Goal: Task Accomplishment & Management: Complete application form

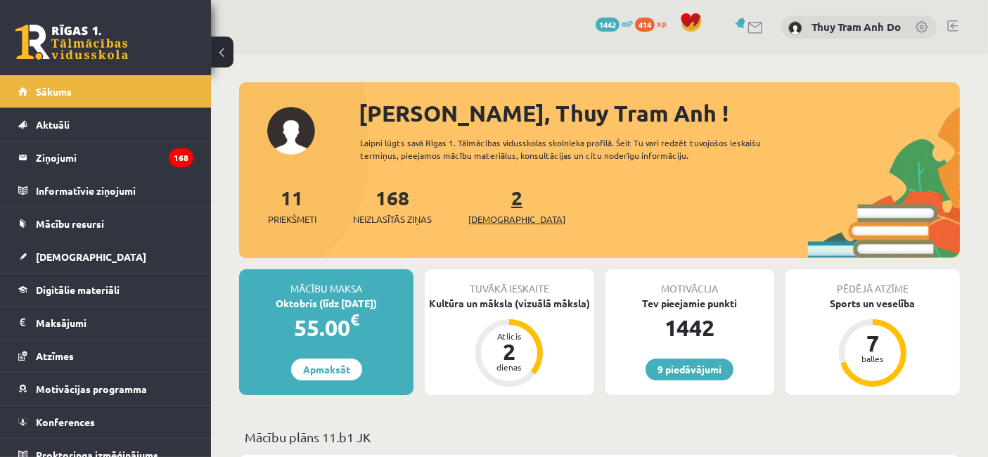
click at [498, 207] on link "2 Ieskaites" at bounding box center [516, 205] width 97 height 41
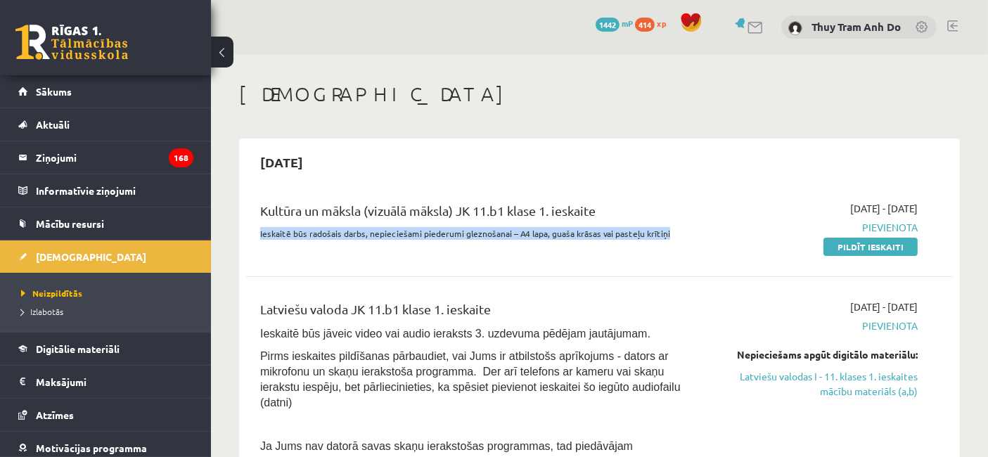
drag, startPoint x: 259, startPoint y: 234, endPoint x: 684, endPoint y: 236, distance: 424.6
click at [684, 236] on p "Ieskaitē būs radošais darbs, nepieciešami piederumi gleznošanai – A4 lapa, guaš…" at bounding box center [475, 233] width 431 height 13
copy p "Ieskaitē būs radošais darbs, nepieciešami piederumi gleznošanai – A4 lapa, guaš…"
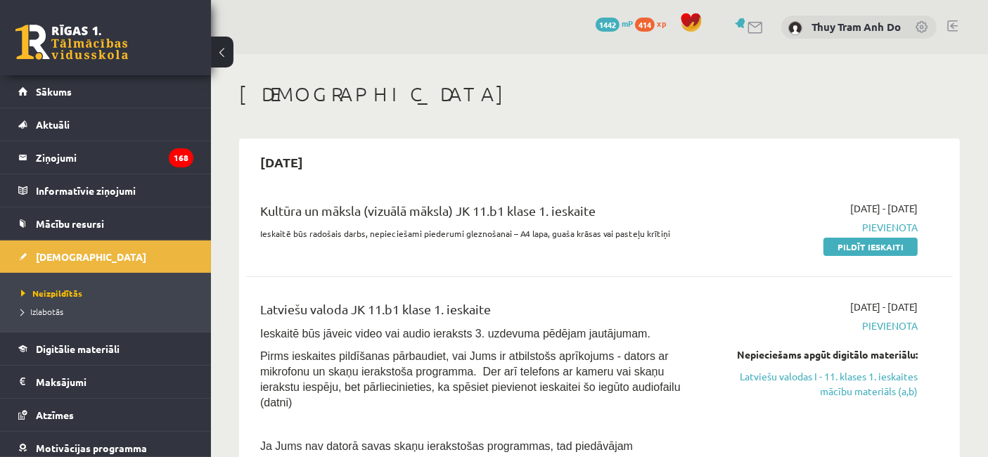
click at [642, 221] on div "Kultūra un māksla (vizuālā māksla) JK 11.b1 klase 1. ieskaite" at bounding box center [475, 214] width 431 height 26
drag, startPoint x: 606, startPoint y: 228, endPoint x: 668, endPoint y: 231, distance: 61.9
click at [668, 231] on p "Ieskaitē būs radošais darbs, nepieciešami piederumi gleznošanai – A4 lapa, guaš…" at bounding box center [475, 233] width 431 height 13
copy p "pasteļu krītiņi"
click at [729, 153] on div "2025-10-15" at bounding box center [599, 162] width 706 height 33
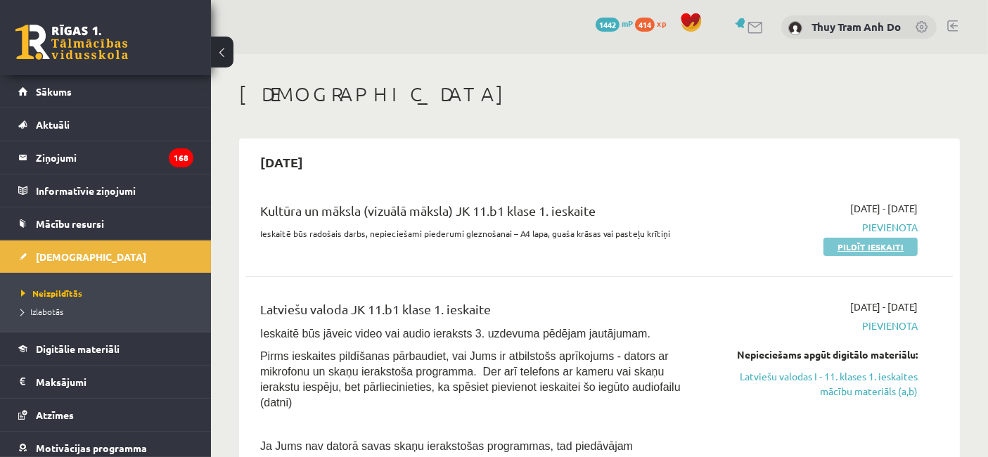
click at [867, 245] on link "Pildīt ieskaiti" at bounding box center [870, 247] width 94 height 18
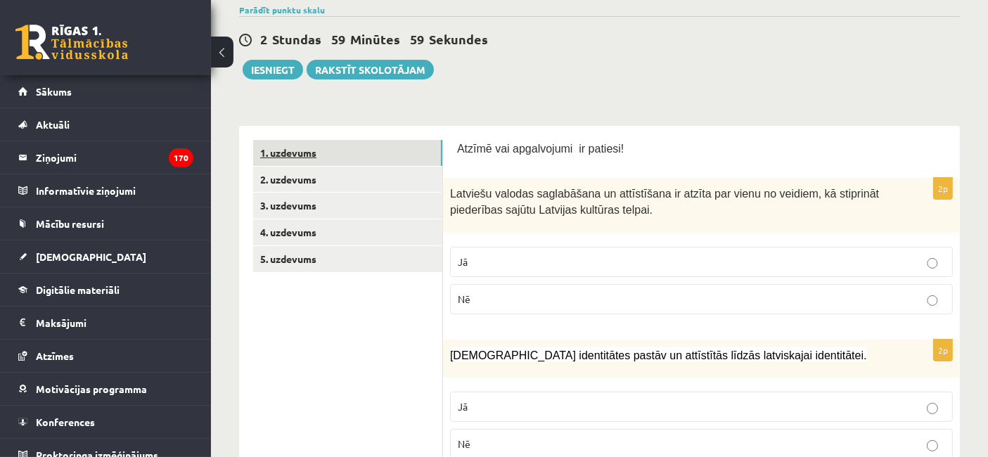
scroll to position [156, 0]
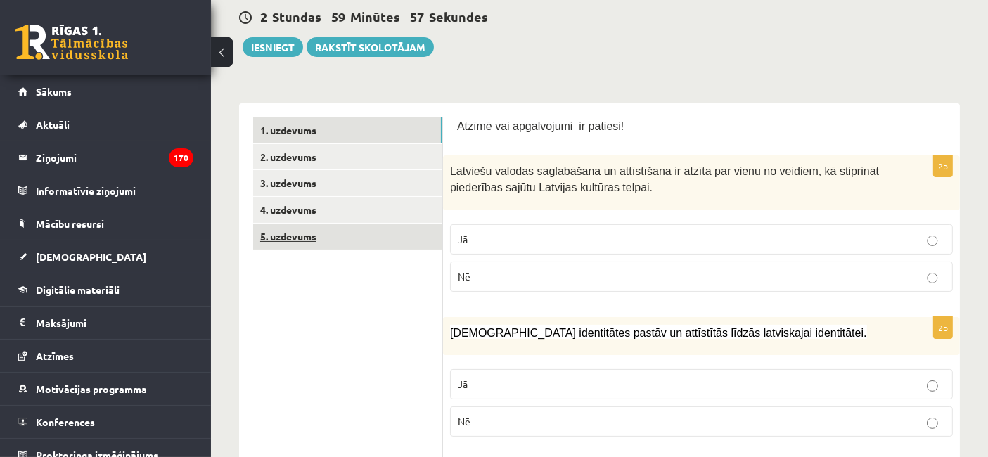
click at [357, 233] on link "5. uzdevums" at bounding box center [347, 237] width 189 height 26
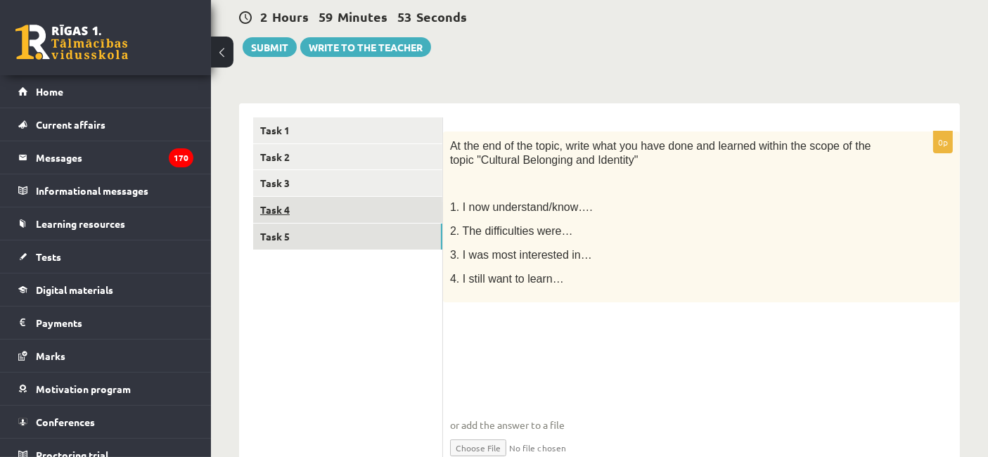
click at [324, 219] on link "Task 4" at bounding box center [347, 210] width 189 height 26
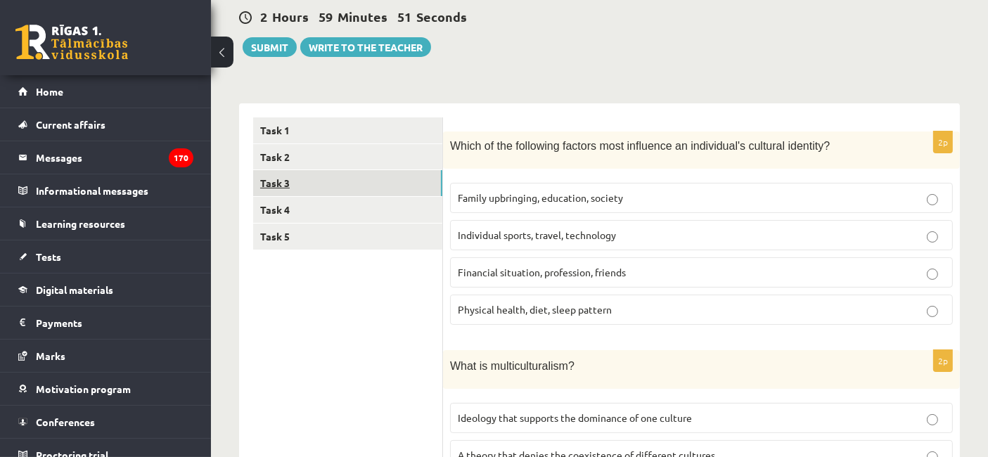
click at [305, 183] on link "Task 3" at bounding box center [347, 183] width 189 height 26
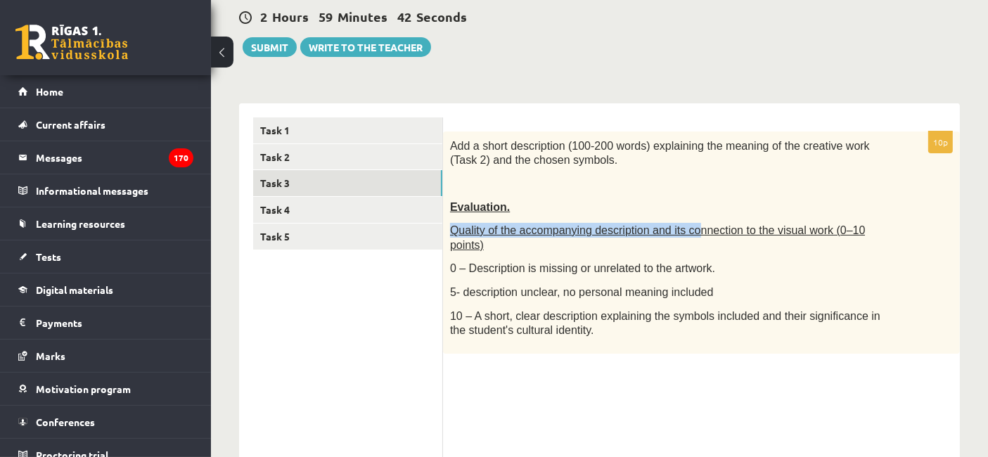
drag, startPoint x: 451, startPoint y: 228, endPoint x: 678, endPoint y: 226, distance: 226.3
click at [678, 226] on font "Quality of the accompanying description and its connection to the visual work (…" at bounding box center [657, 237] width 415 height 27
click at [661, 207] on p "Evaluation." at bounding box center [666, 207] width 432 height 15
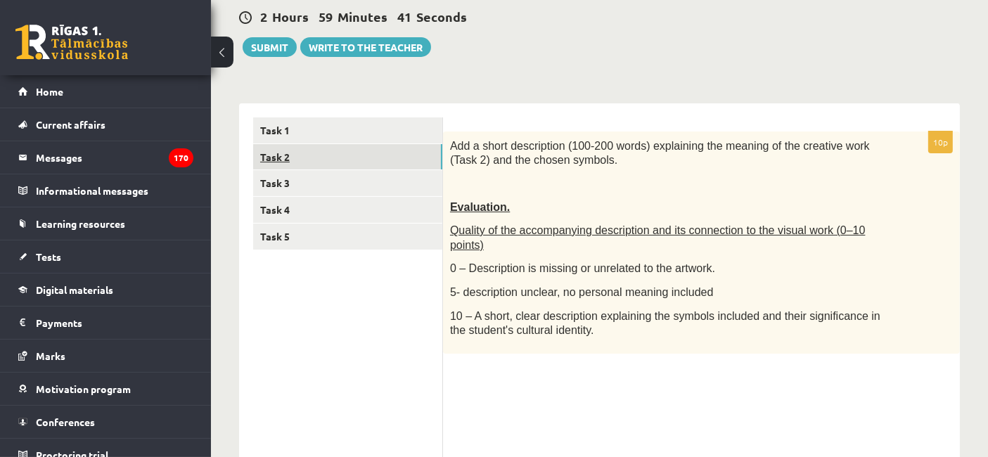
click at [345, 149] on link "Task 2" at bounding box center [347, 157] width 189 height 26
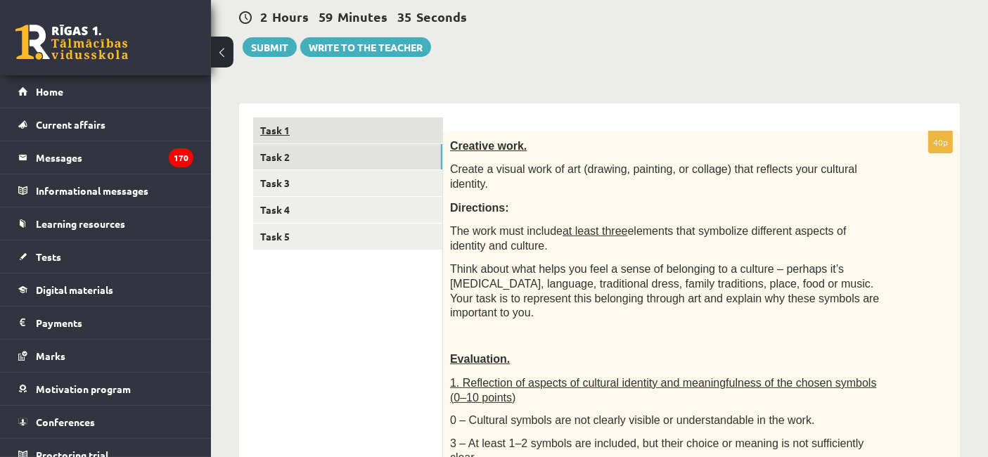
click at [357, 123] on link "Task 1" at bounding box center [347, 130] width 189 height 26
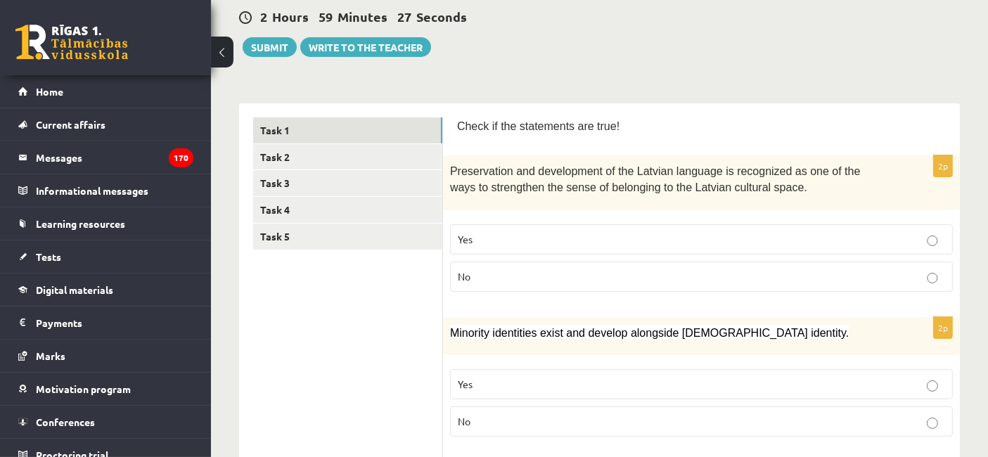
click at [548, 190] on font "Preservation and development of the Latvian language is recognized as one of th…" at bounding box center [655, 179] width 411 height 28
click at [508, 233] on p "Yes" at bounding box center [701, 239] width 487 height 15
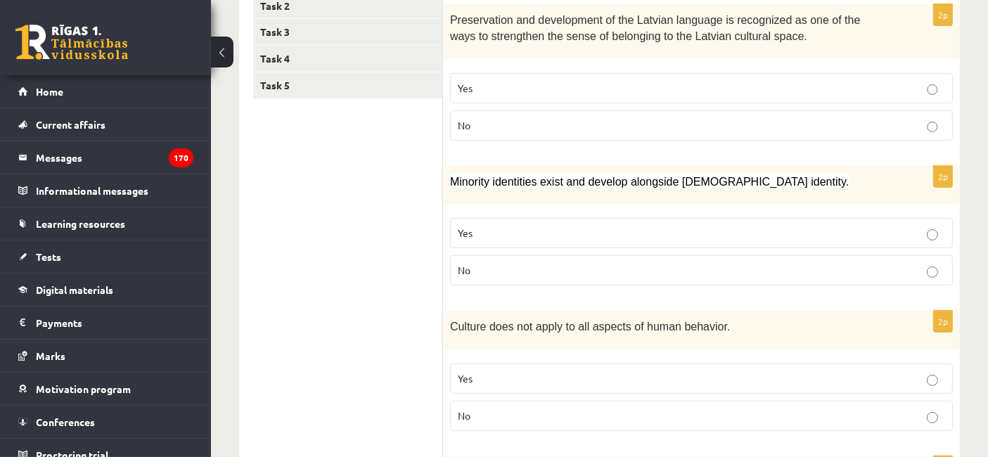
scroll to position [312, 0]
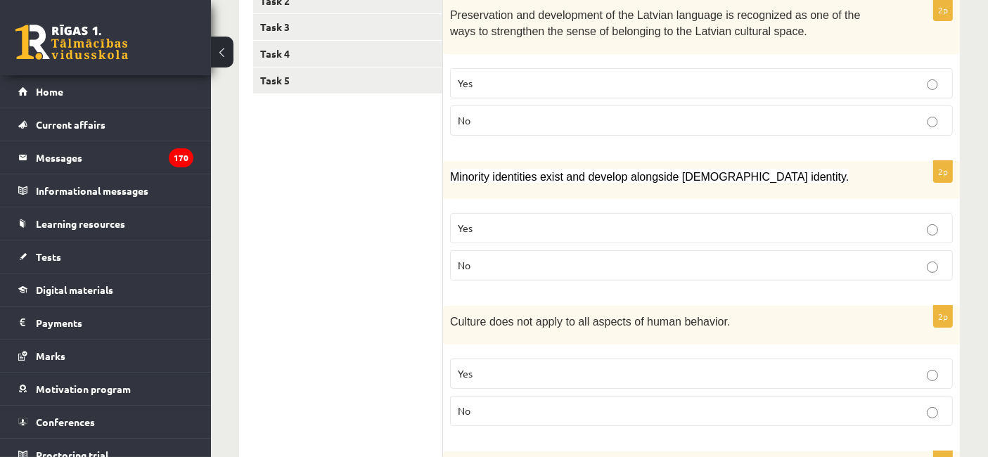
click at [594, 213] on label "Yes" at bounding box center [701, 228] width 503 height 30
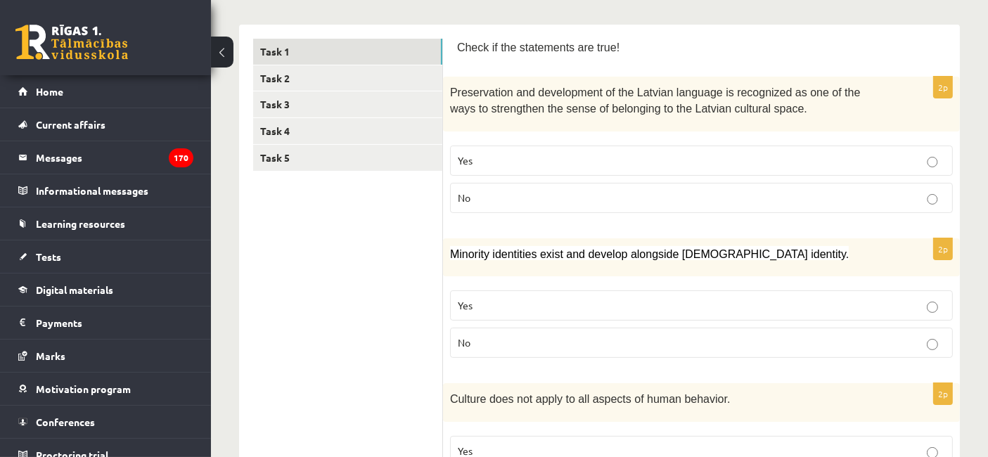
scroll to position [234, 0]
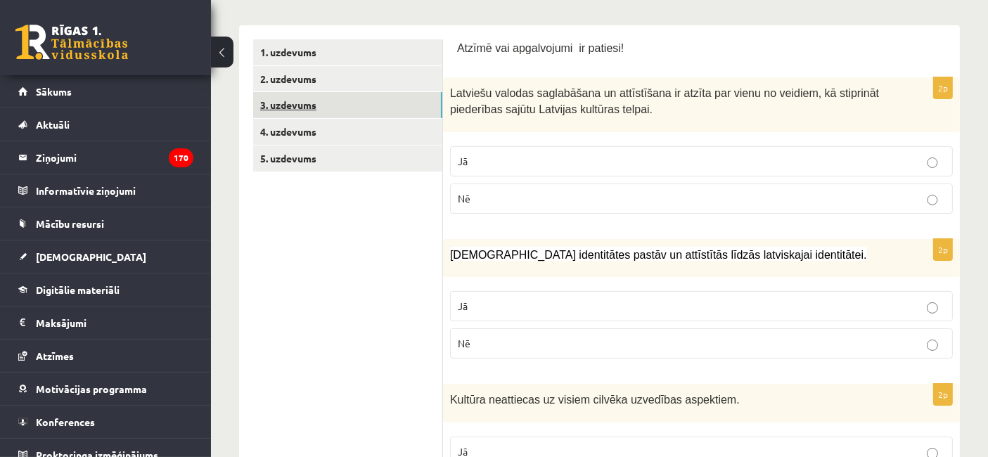
click at [429, 92] on link "3. uzdevums" at bounding box center [347, 105] width 189 height 26
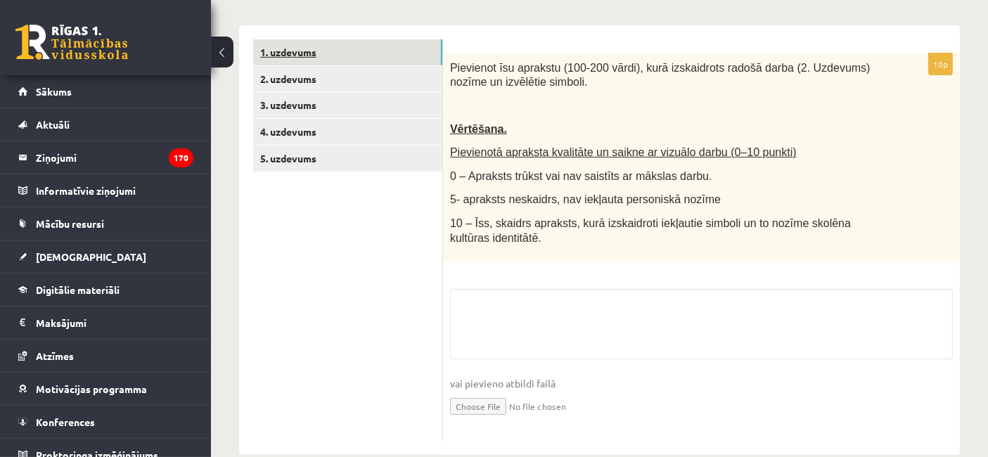
click at [392, 56] on link "1. uzdevums" at bounding box center [347, 52] width 189 height 26
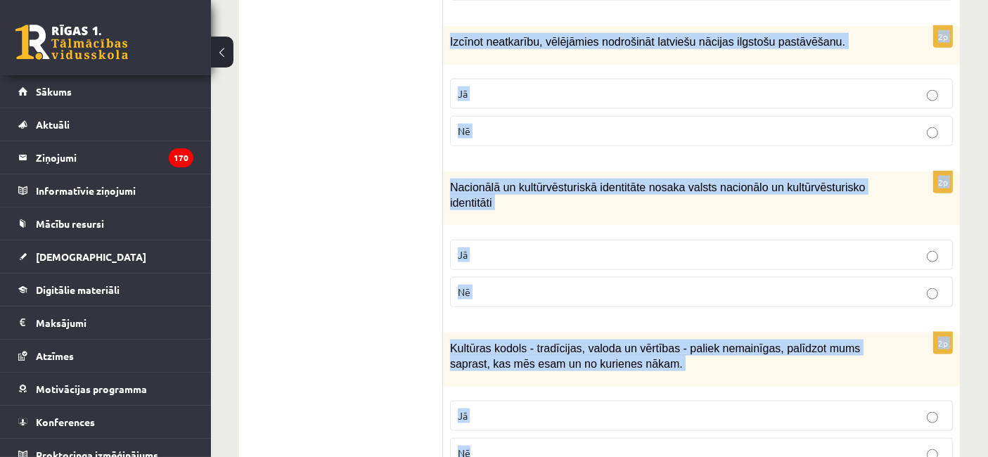
scroll to position [2109, 0]
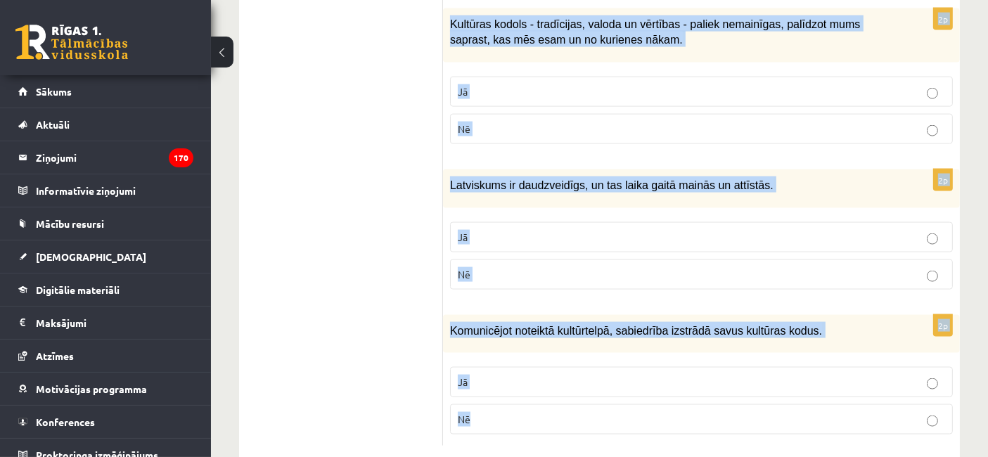
copy form "Loremips dolorsi ametconsect ad elitseddoei te incidi utl etdol ma aliquae, ad …"
drag, startPoint x: 452, startPoint y: 89, endPoint x: 759, endPoint y: 380, distance: 422.7
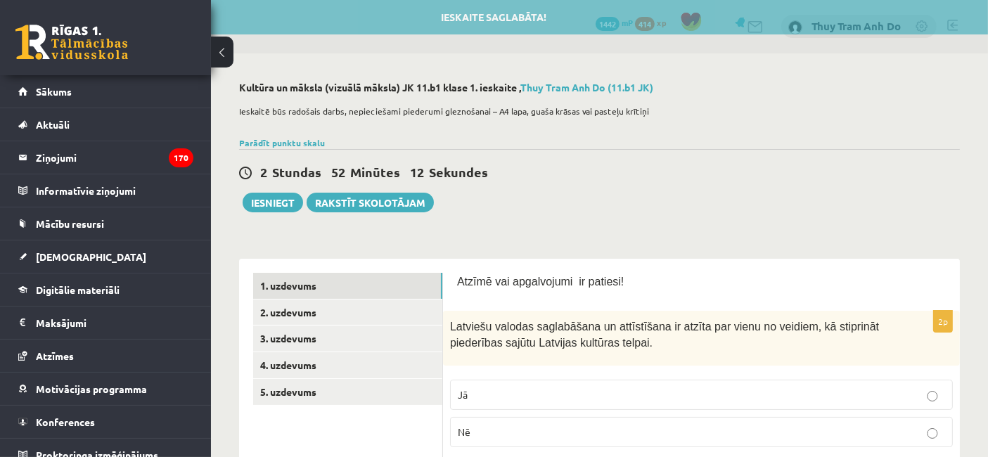
click at [560, 192] on div "2 Stundas 52 Minūtes 12 Sekundes Ieskaite saglabāta! Iesniegt Rakstīt skolotājam" at bounding box center [599, 180] width 720 height 63
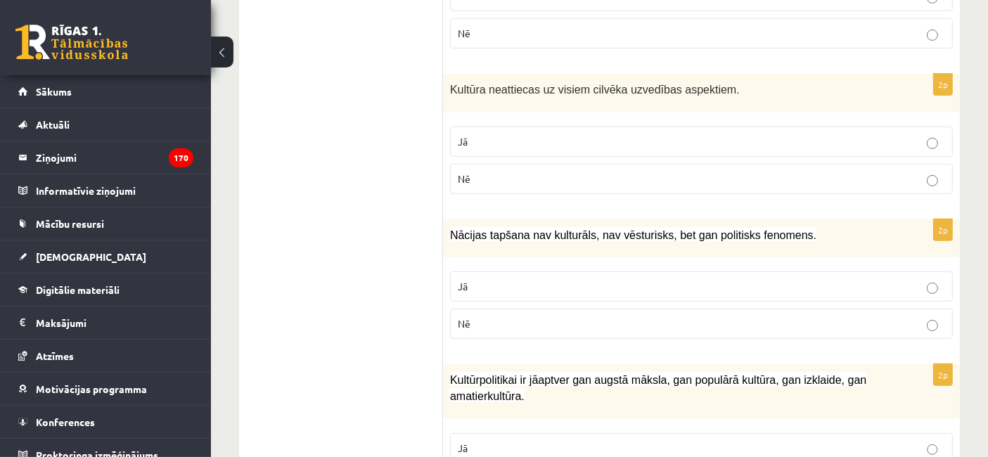
scroll to position [548, 0]
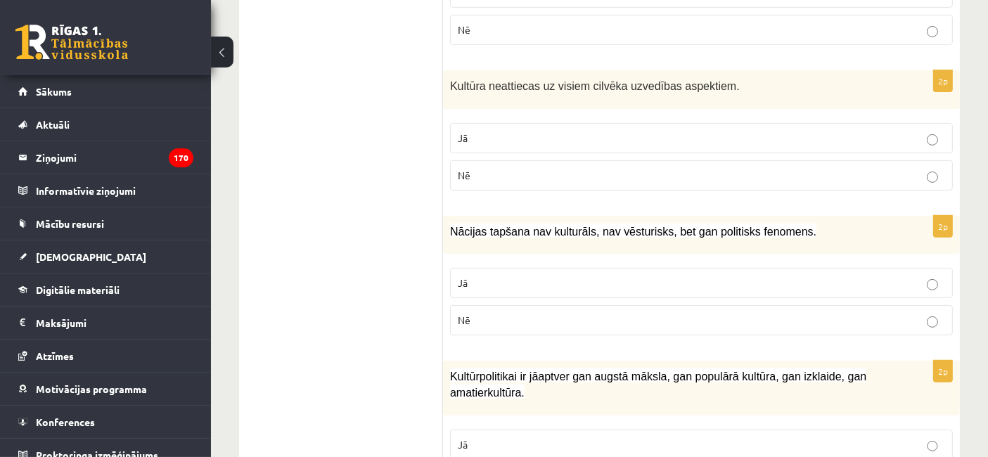
click at [552, 176] on p "Nē" at bounding box center [701, 175] width 487 height 15
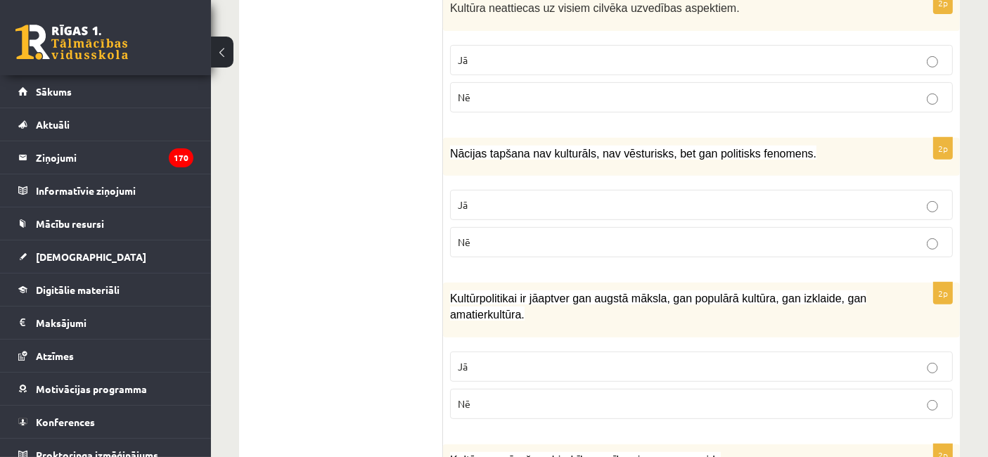
click at [530, 235] on p "Nē" at bounding box center [701, 242] width 487 height 15
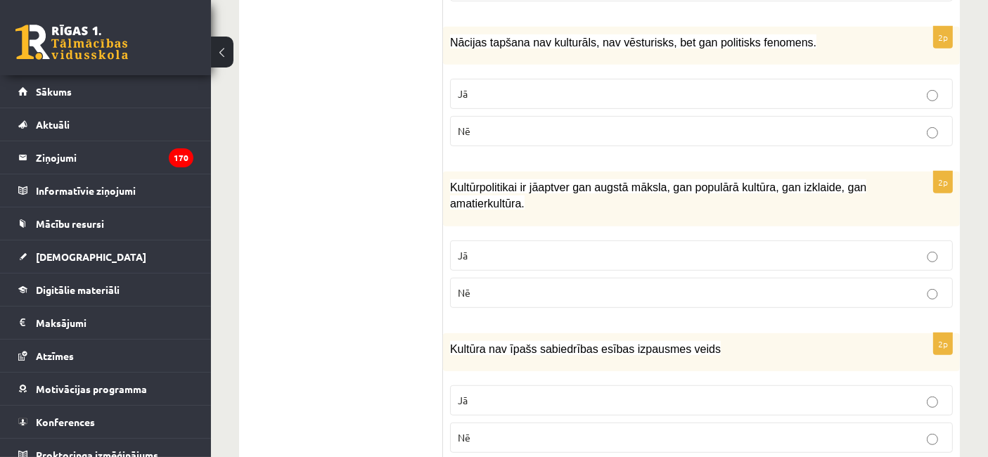
scroll to position [782, 0]
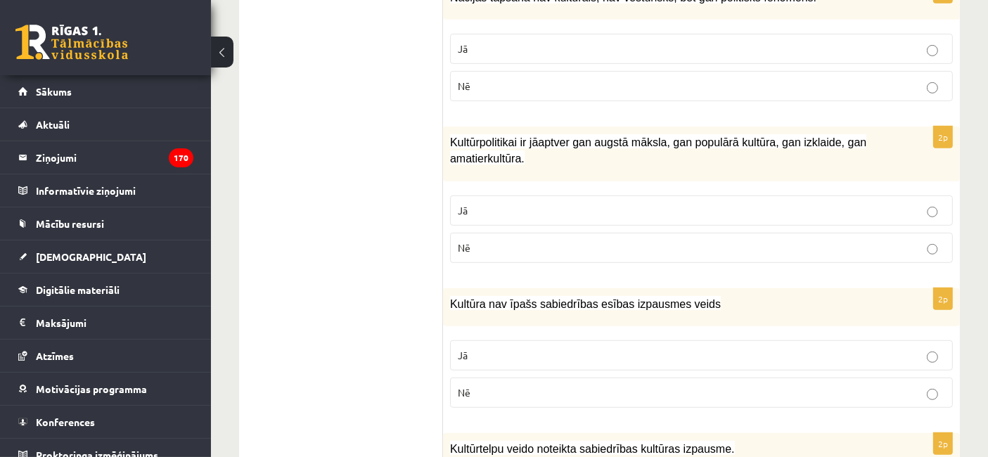
click at [536, 240] on p "Nē" at bounding box center [701, 247] width 487 height 15
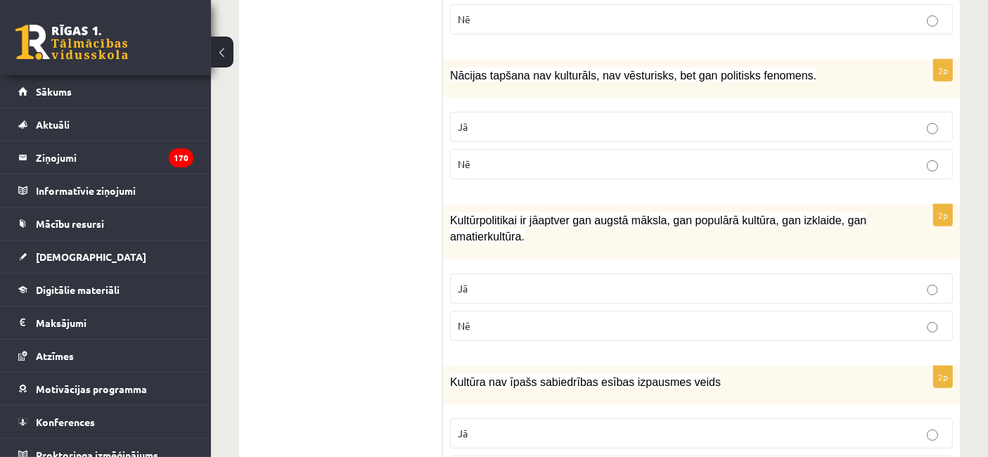
click at [503, 281] on p "Jā" at bounding box center [701, 288] width 487 height 15
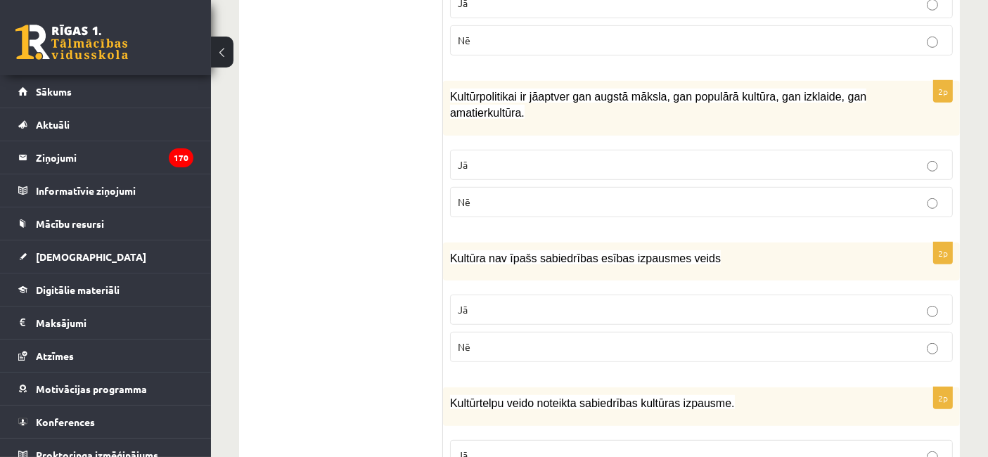
scroll to position [860, 0]
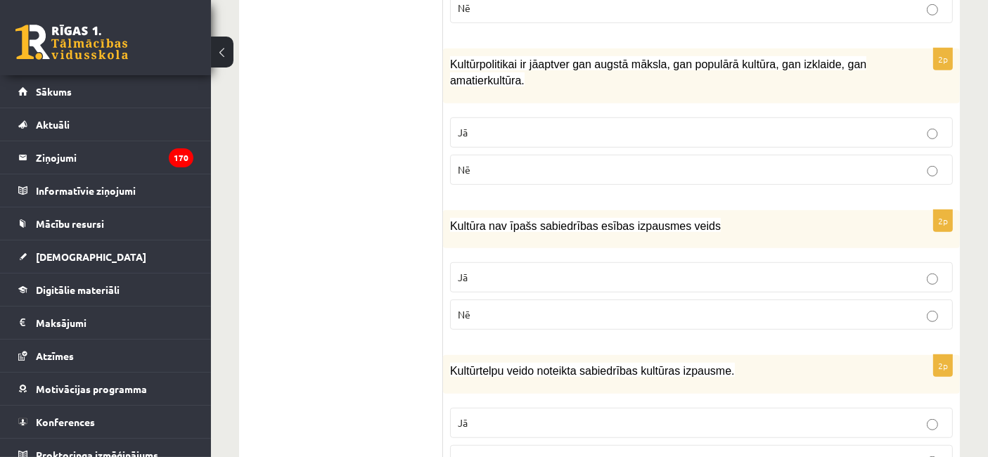
click at [487, 271] on p "Jā" at bounding box center [701, 277] width 487 height 15
click at [498, 276] on p "Jā" at bounding box center [701, 277] width 487 height 15
click at [498, 307] on p "Nē" at bounding box center [701, 314] width 487 height 15
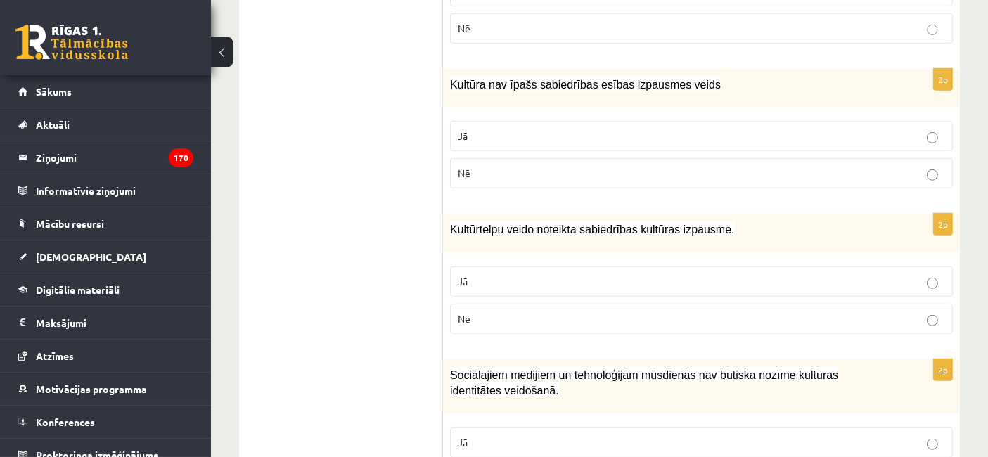
scroll to position [1016, 0]
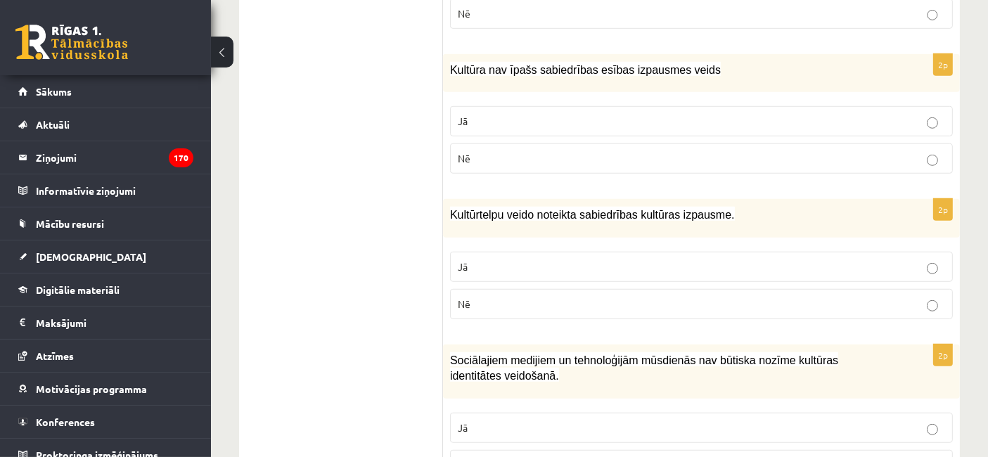
click at [492, 297] on p "Nē" at bounding box center [701, 304] width 487 height 15
click at [488, 259] on p "Jā" at bounding box center [701, 266] width 487 height 15
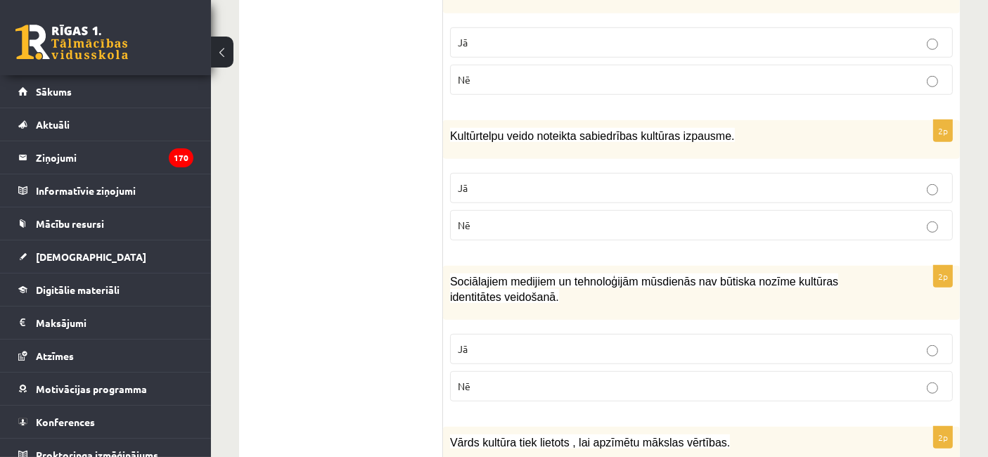
click at [486, 379] on p "Nē" at bounding box center [701, 386] width 487 height 15
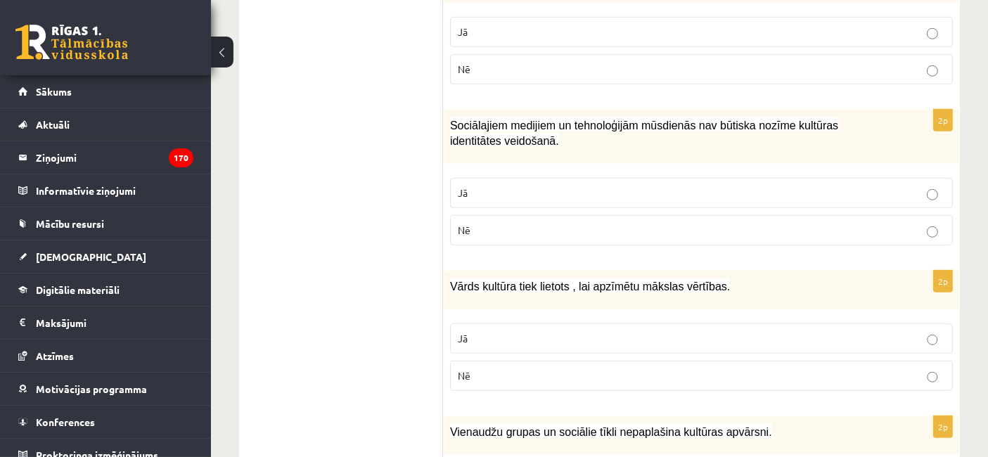
scroll to position [1407, 0]
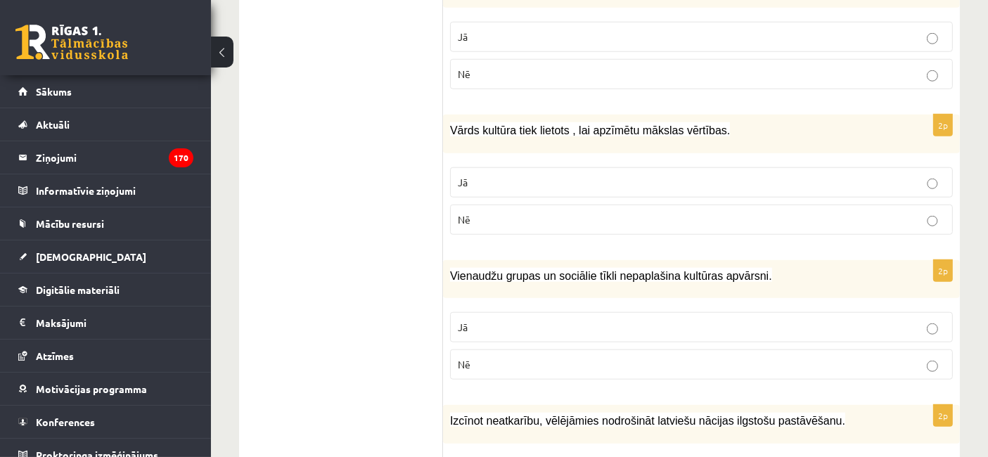
click at [590, 175] on p "Jā" at bounding box center [701, 182] width 487 height 15
click at [562, 357] on p "Nē" at bounding box center [701, 364] width 487 height 15
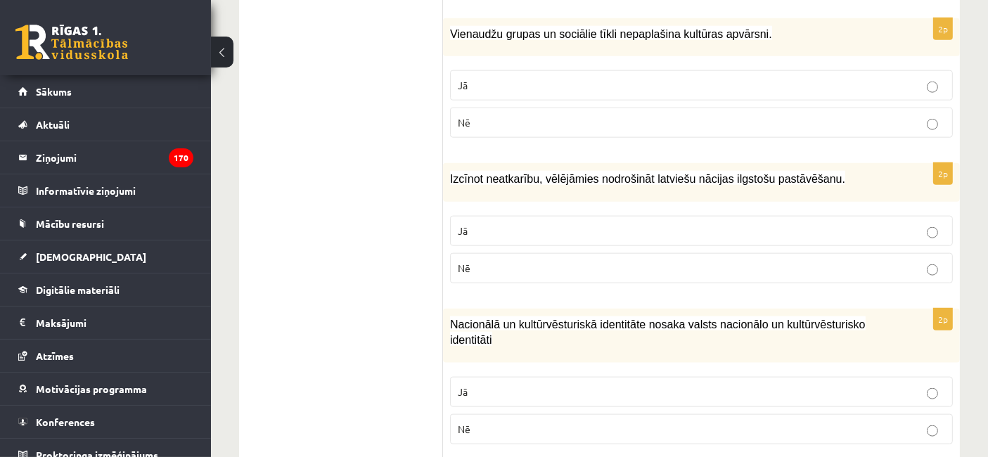
scroll to position [1719, 0]
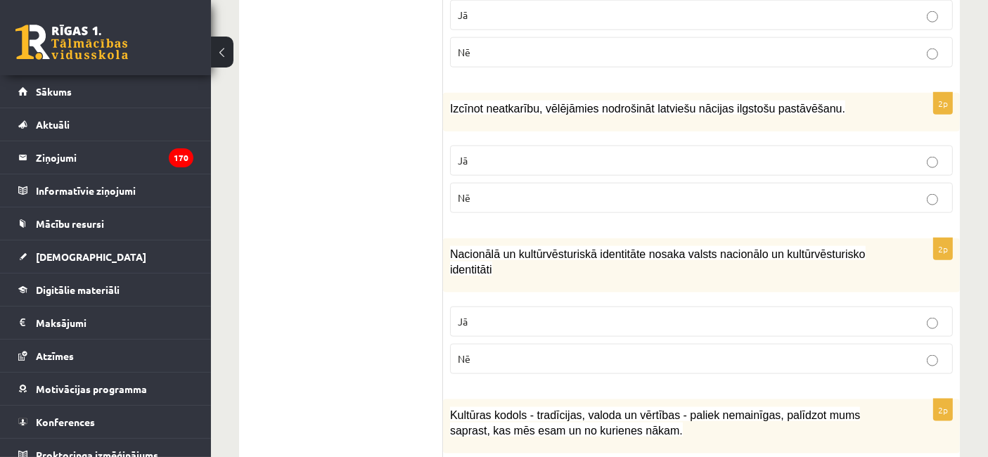
click at [492, 153] on p "Jā" at bounding box center [701, 160] width 487 height 15
click at [488, 314] on p "Jā" at bounding box center [701, 321] width 487 height 15
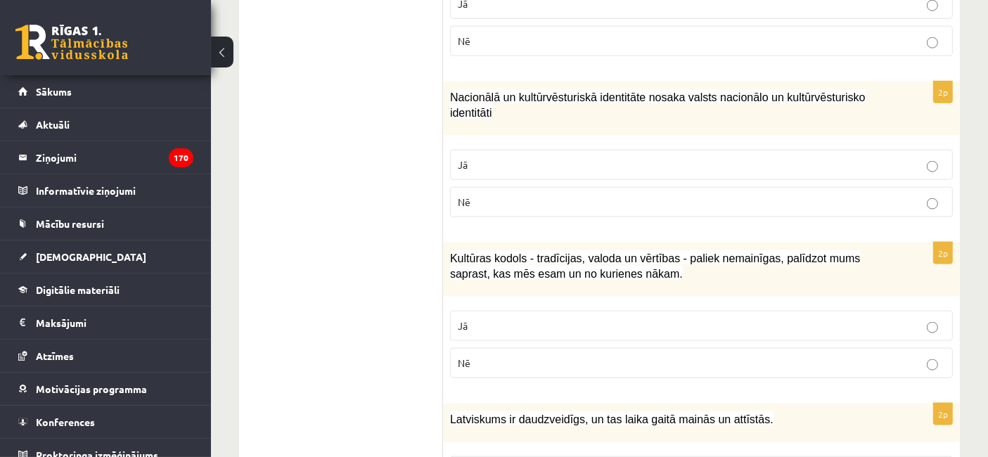
click at [481, 311] on label "Jā" at bounding box center [701, 326] width 503 height 30
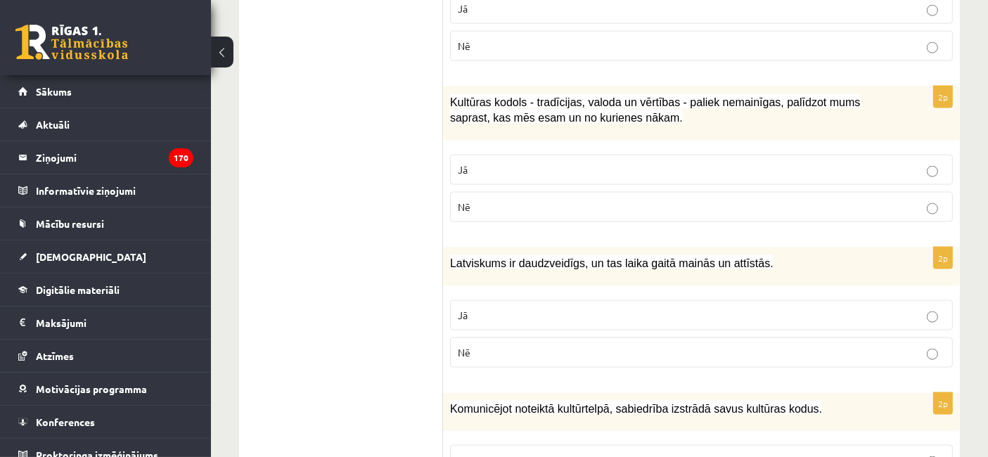
click at [478, 308] on p "Jā" at bounding box center [701, 315] width 487 height 15
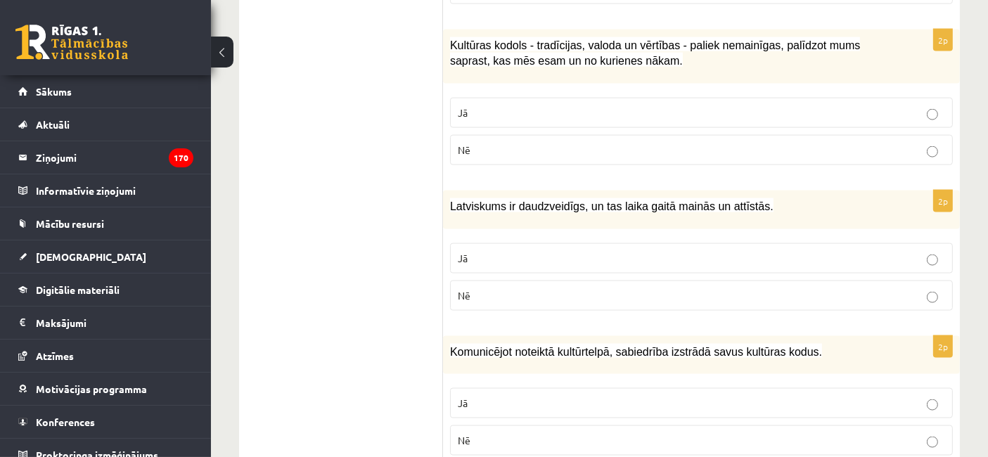
scroll to position [2109, 0]
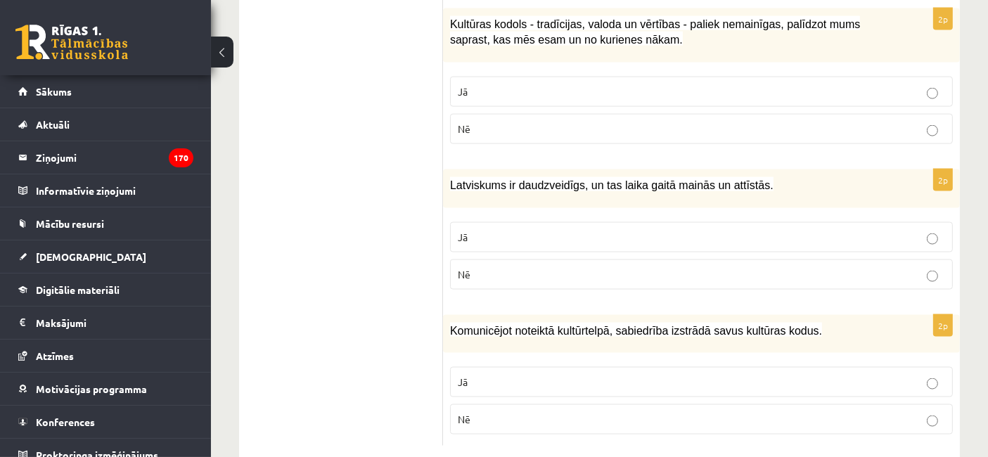
click at [463, 375] on p "Jā" at bounding box center [701, 382] width 487 height 15
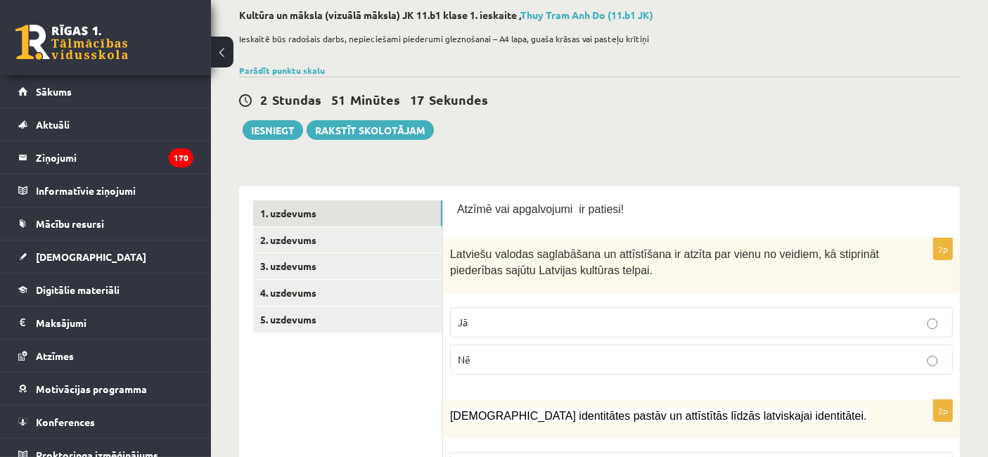
scroll to position [1, 0]
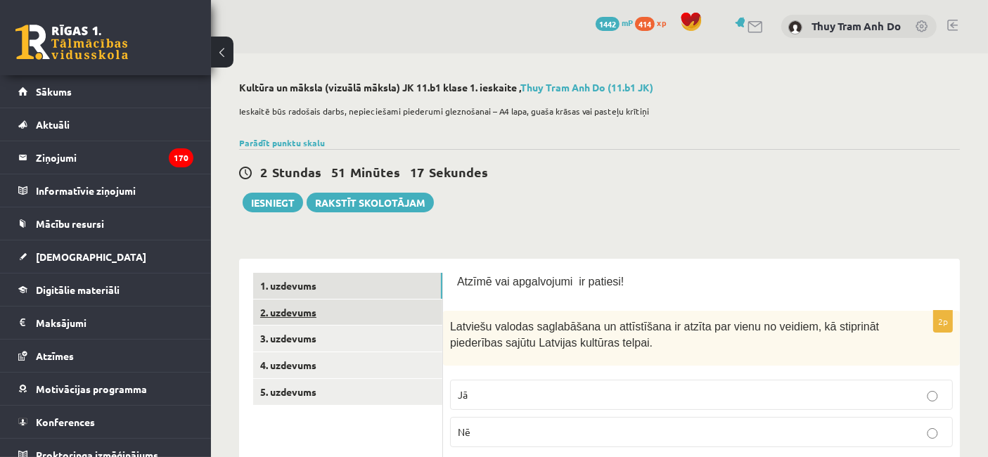
click at [335, 316] on link "2. uzdevums" at bounding box center [347, 312] width 189 height 26
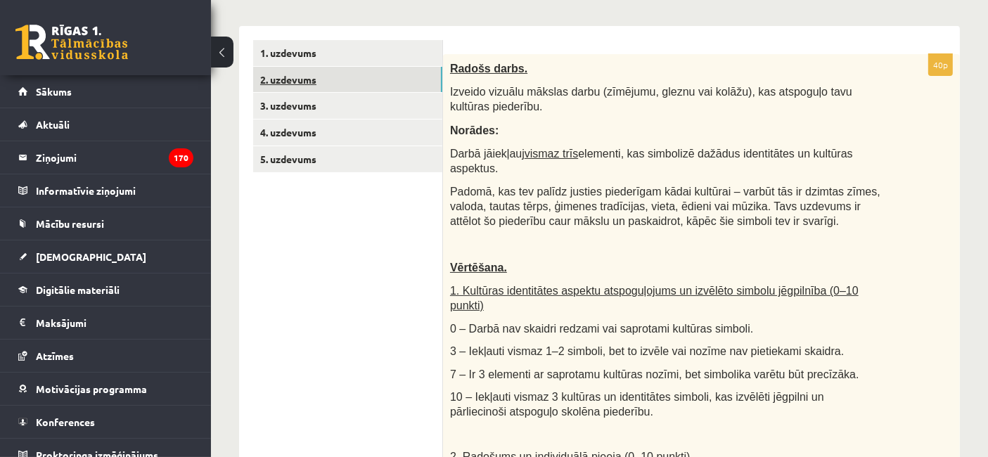
scroll to position [235, 0]
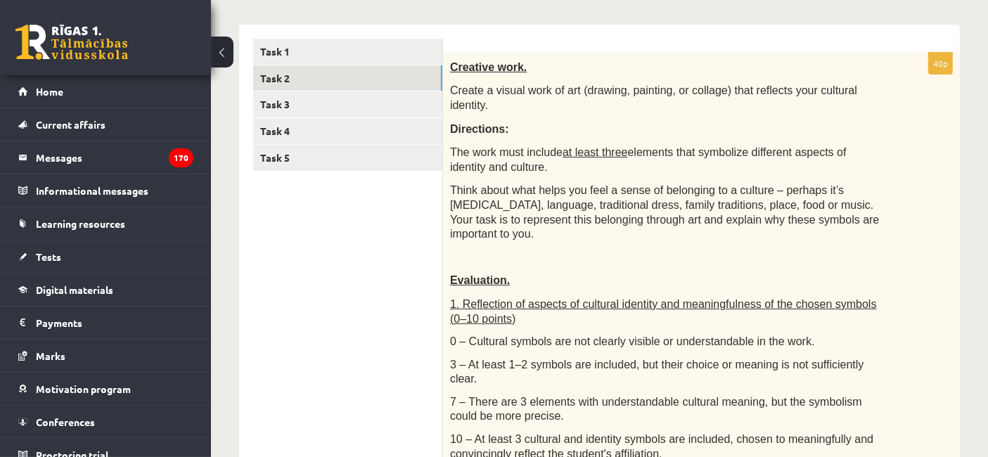
click at [547, 93] on font "Create a visual work of art (drawing, painting, or collage) that reflects your …" at bounding box center [653, 97] width 407 height 27
drag, startPoint x: 552, startPoint y: 131, endPoint x: 761, endPoint y: 151, distance: 210.4
click at [720, 148] on p "The work must include at least three elements that symbolize different aspects …" at bounding box center [666, 159] width 432 height 29
click at [789, 156] on p "The work must include at least three elements that symbolize different aspects …" at bounding box center [666, 159] width 432 height 29
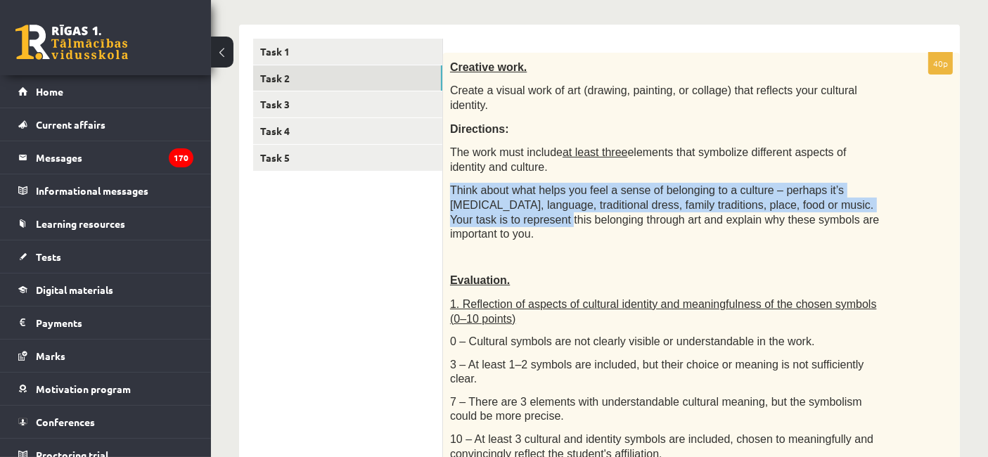
drag, startPoint x: 514, startPoint y: 165, endPoint x: 895, endPoint y: 190, distance: 381.8
click at [895, 190] on div "Creative work. Create a visual work of art (drawing, painting, or collage) that…" at bounding box center [701, 450] width 517 height 795
drag, startPoint x: 896, startPoint y: 190, endPoint x: 861, endPoint y: 199, distance: 35.5
click at [895, 192] on div "Creative work. Create a visual work of art (drawing, painting, or collage) that…" at bounding box center [701, 450] width 517 height 795
click at [508, 191] on font "Think about what helps you feel a sense of belonging to a culture – perhaps it’…" at bounding box center [664, 212] width 429 height 56
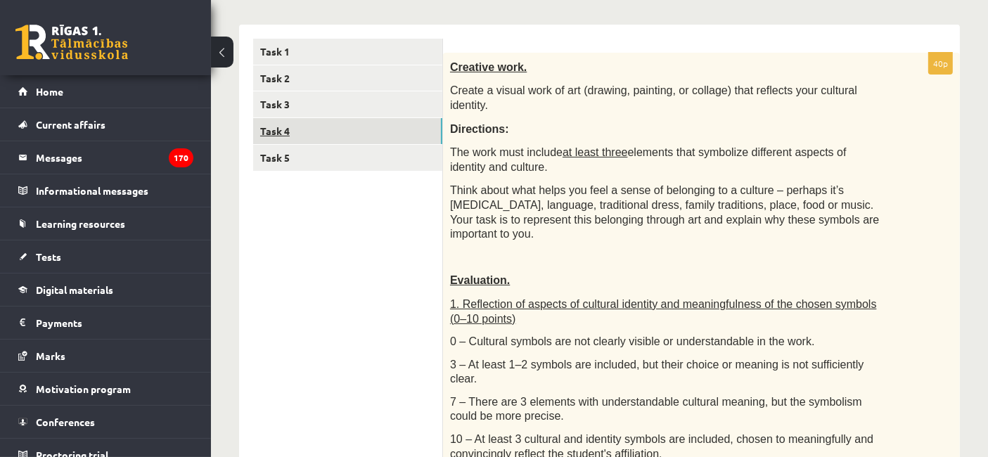
click at [322, 121] on link "Task 4" at bounding box center [347, 131] width 189 height 26
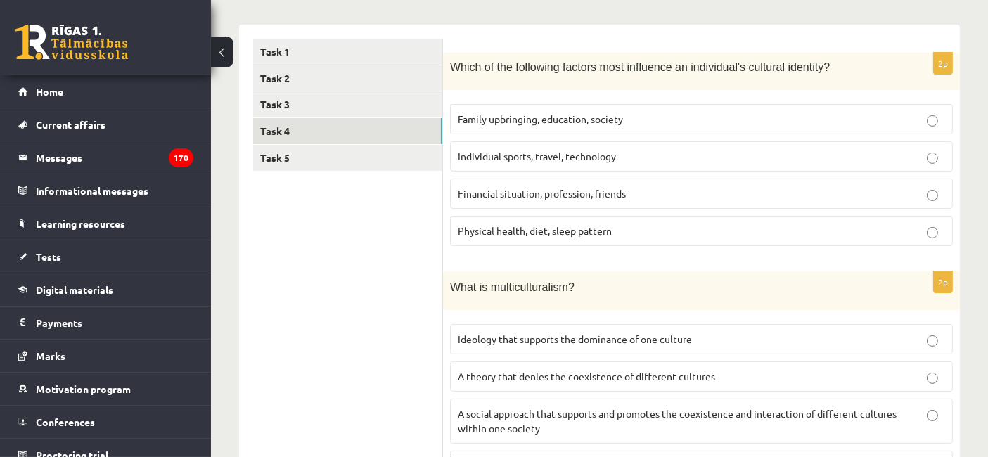
click at [358, 150] on link "Task 5" at bounding box center [347, 158] width 189 height 26
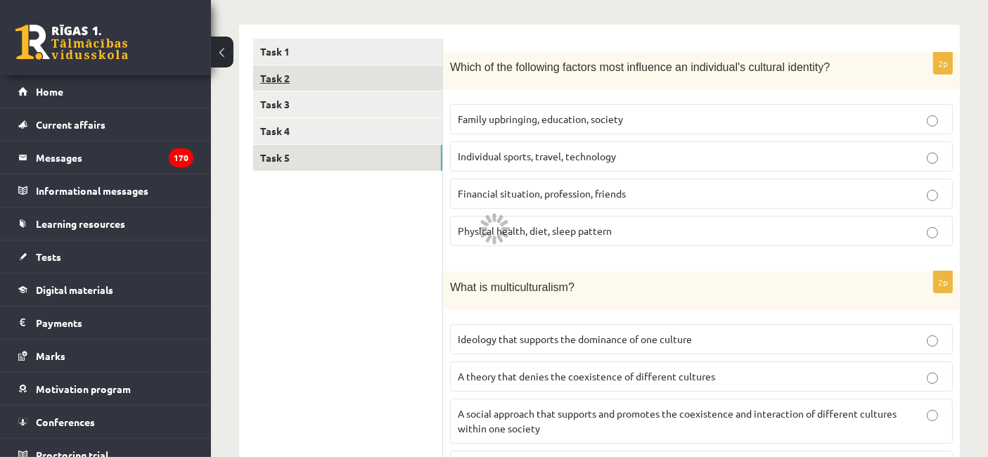
scroll to position [223, 0]
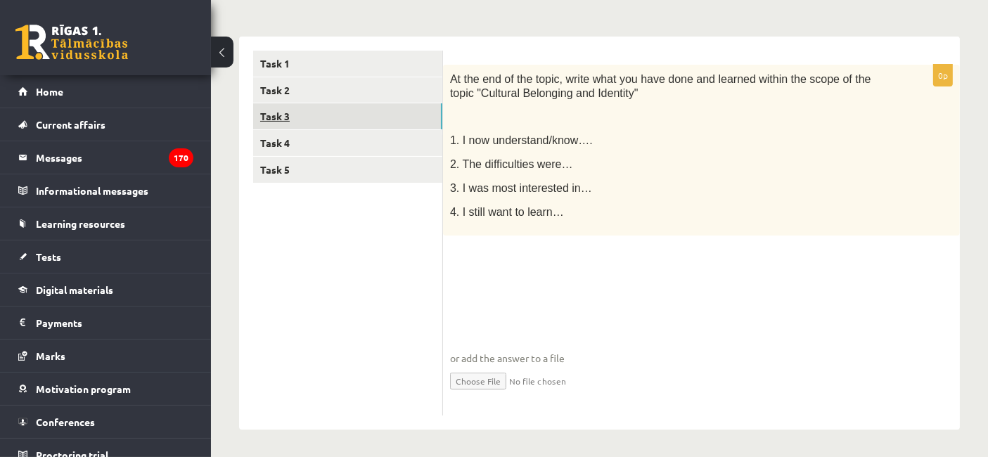
click at [329, 114] on link "Task 3" at bounding box center [347, 116] width 189 height 26
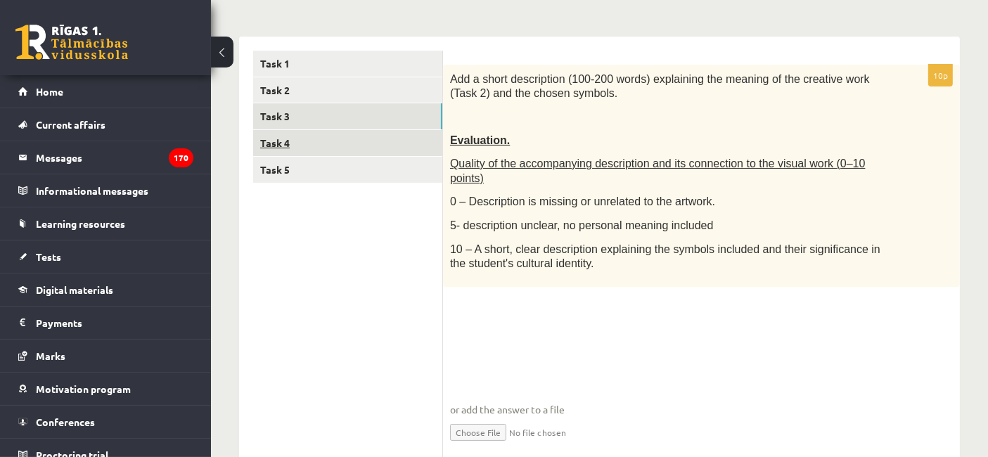
click at [341, 147] on link "Task 4" at bounding box center [347, 143] width 189 height 26
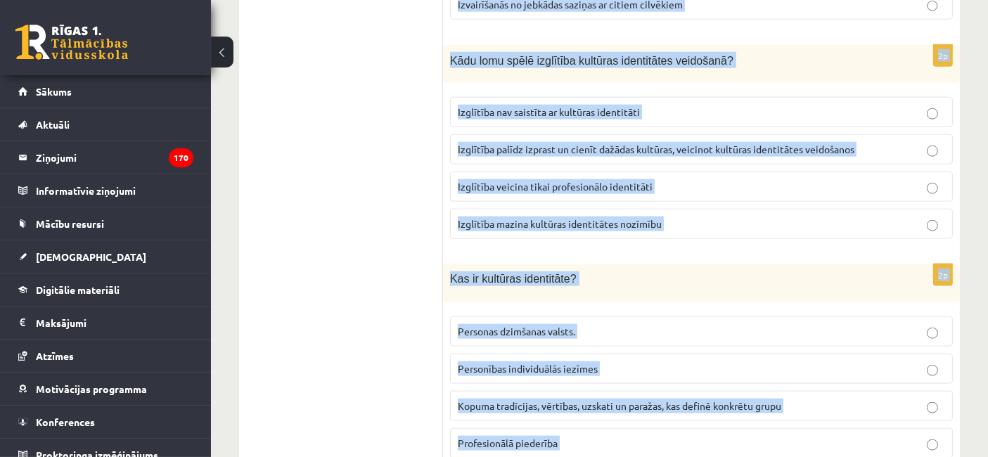
scroll to position [2049, 0]
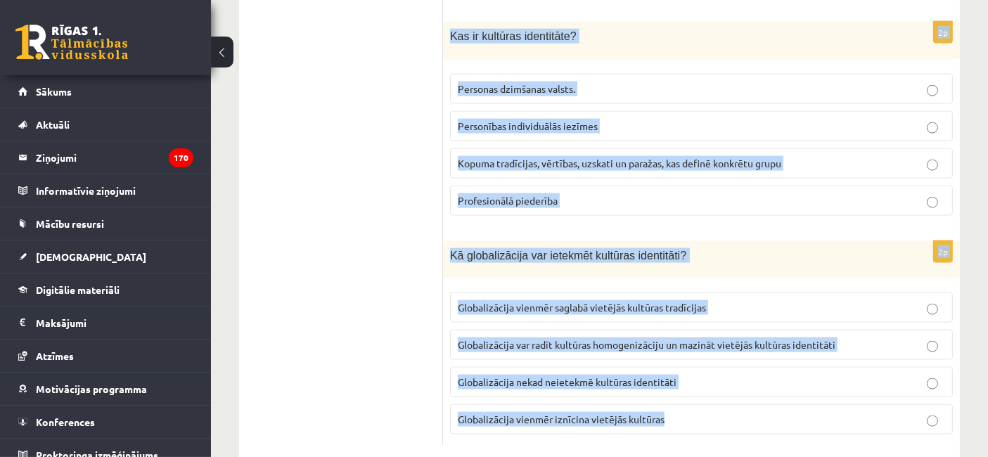
drag, startPoint x: 448, startPoint y: 63, endPoint x: 702, endPoint y: 404, distance: 425.0
copy form "Lore ip dolorsitamet consectet adipiscin elitsed doeiusmo temporin utlaboree? D…"
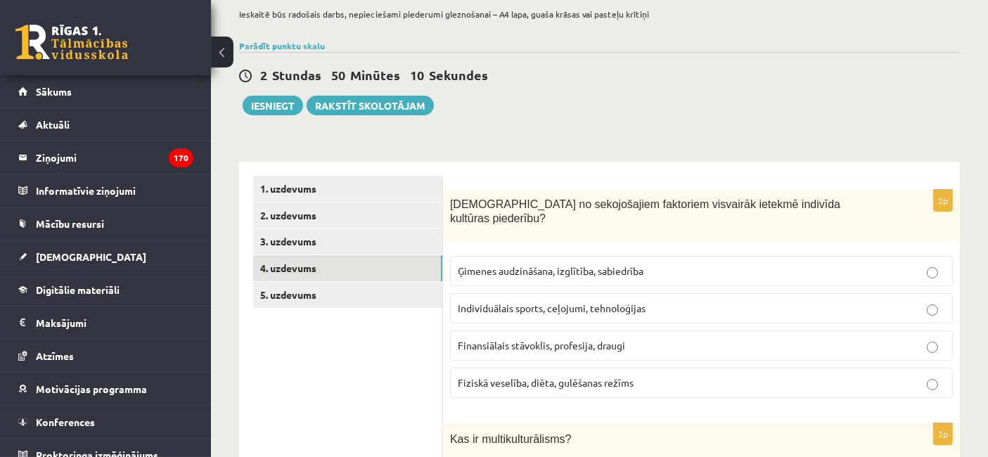
scroll to position [96, 0]
click at [492, 257] on label "Ģimenes audzināšana, izglītība, sabiedrība" at bounding box center [701, 272] width 503 height 30
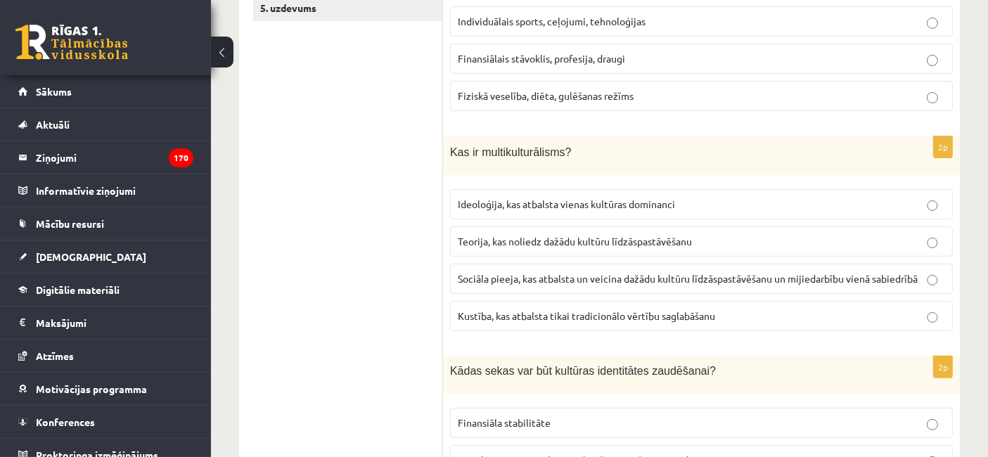
scroll to position [409, 0]
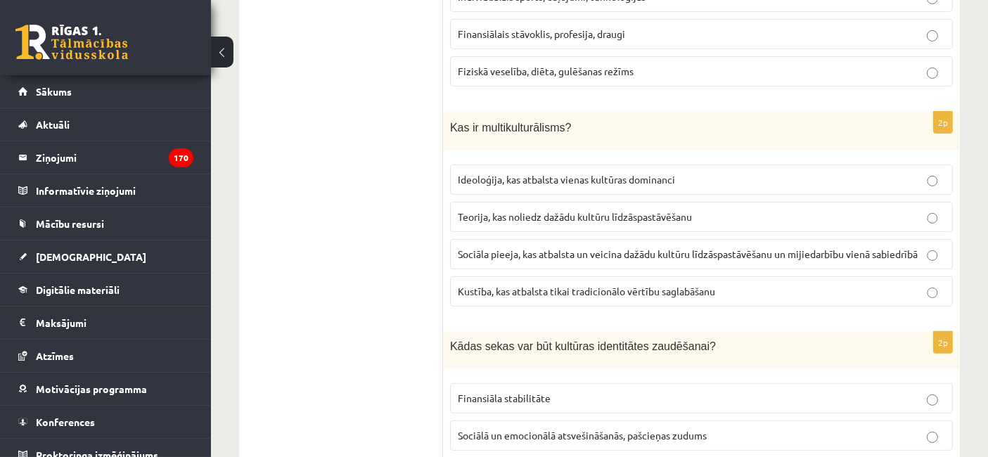
click at [562, 247] on span "Sociāla pieeja, kas atbalsta un veicina dažādu kultūru līdzāspastāvēšanu un mij…" at bounding box center [688, 253] width 460 height 13
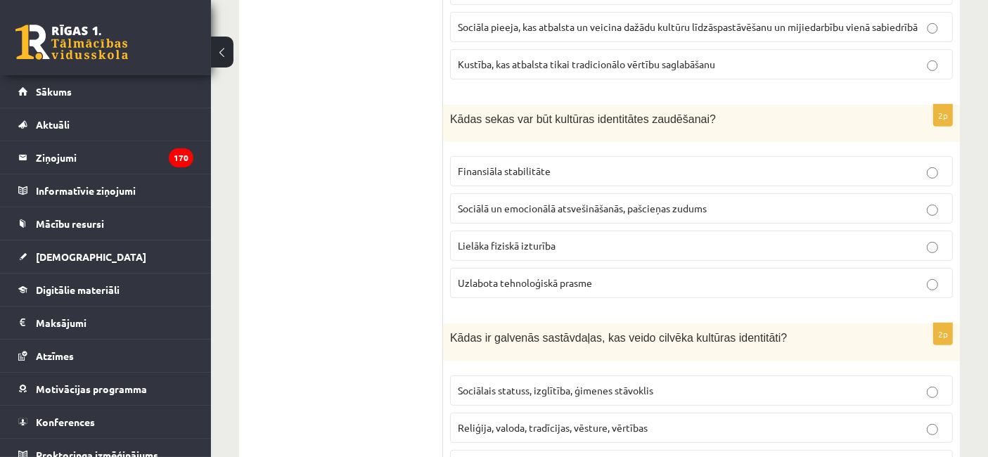
scroll to position [643, 0]
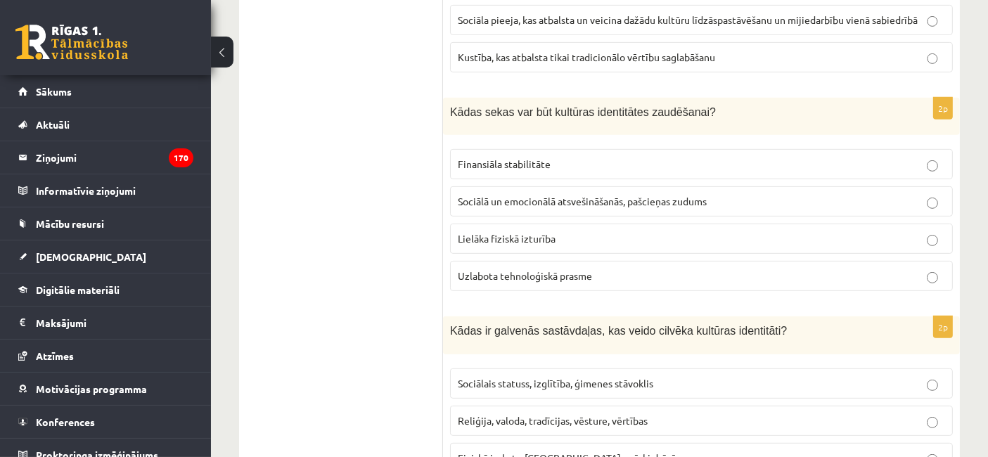
click at [506, 195] on span "Sociālā un emocionālā atsvešināšanās, pašcieņas zudums" at bounding box center [582, 201] width 249 height 13
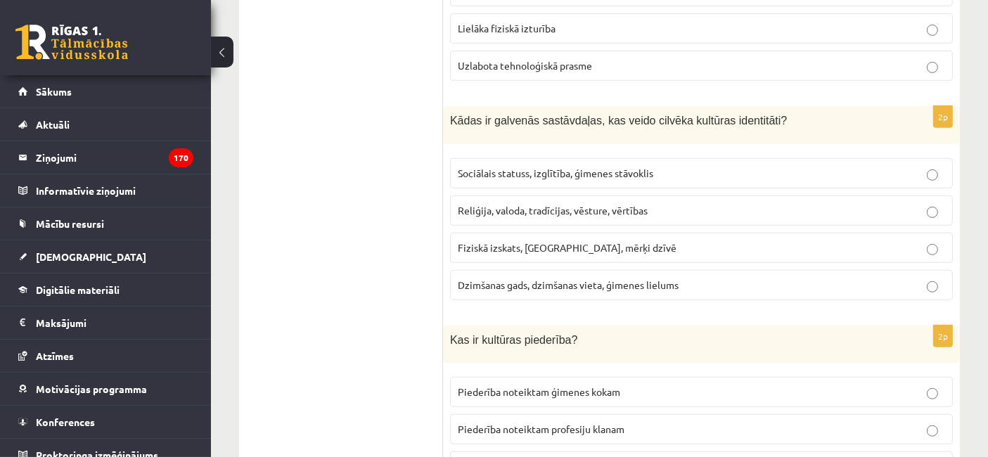
scroll to position [877, 0]
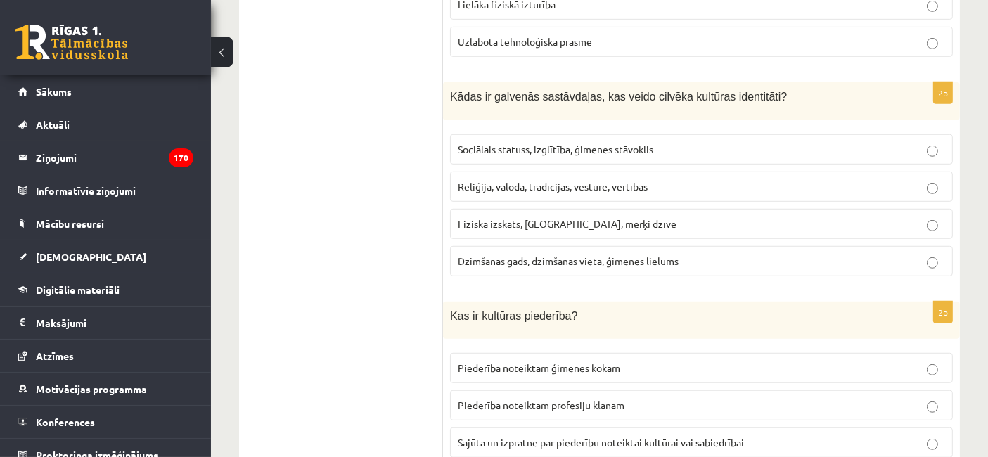
click at [530, 436] on span "Sajūta un izpratne par piederību noteiktai kultūrai vai sabiedrībai" at bounding box center [601, 442] width 286 height 13
click at [517, 143] on span "Sociālais statuss, izglītība, ģimenes stāvoklis" at bounding box center [555, 149] width 195 height 13
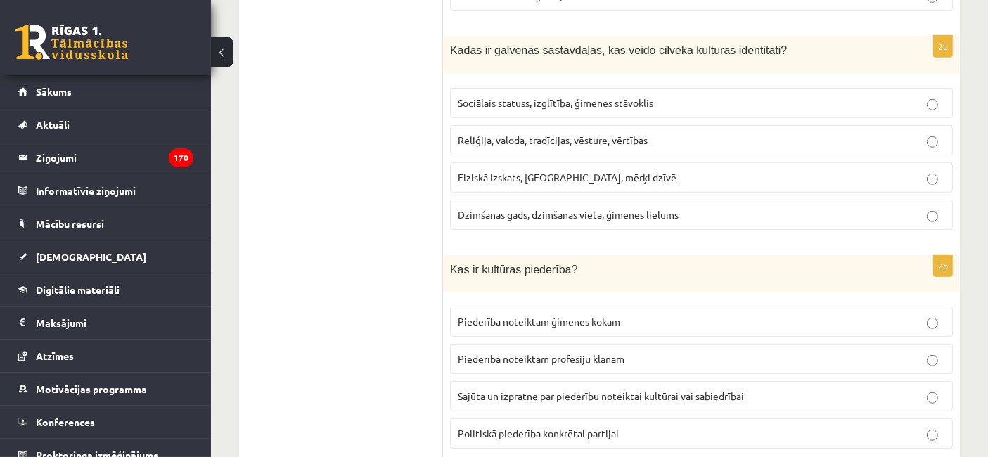
scroll to position [956, 0]
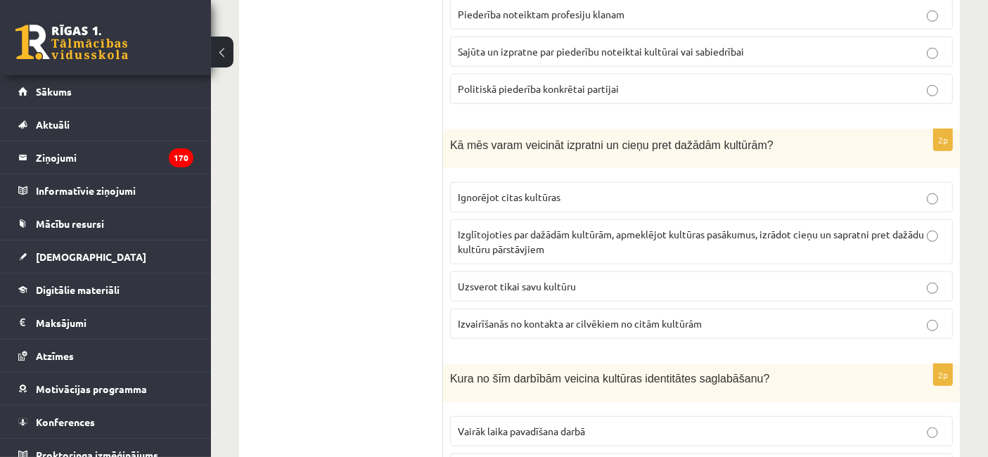
click at [496, 228] on span "Izglītojoties par dažādām kultūrām, apmeklējot kultūras pasākumus, izrādot cieņ…" at bounding box center [691, 241] width 466 height 27
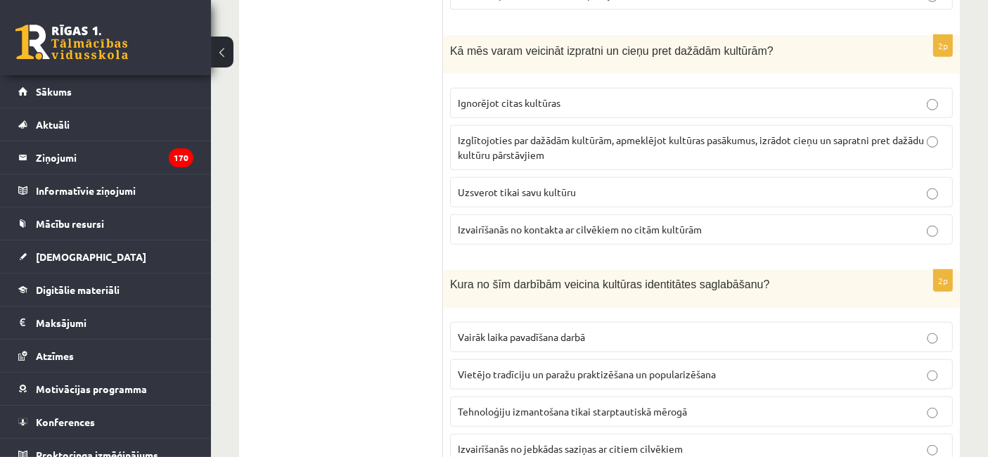
scroll to position [1580, 0]
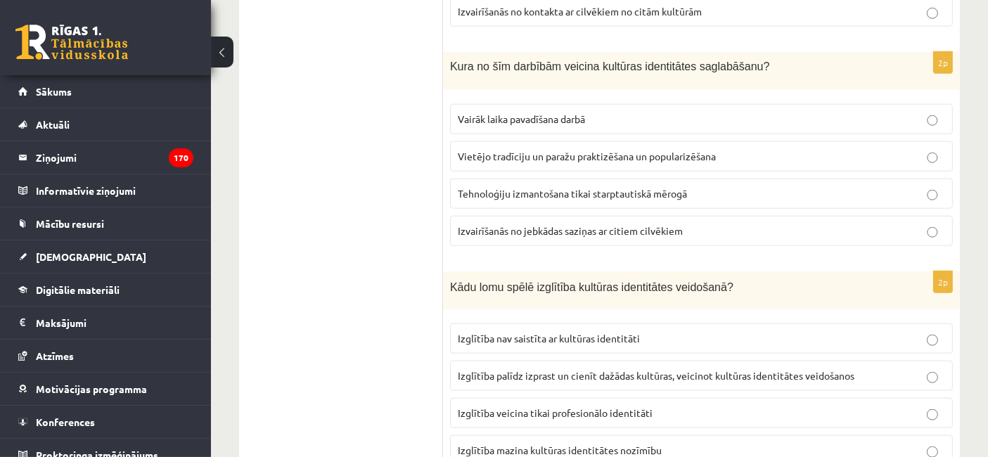
click at [516, 150] on span "Vietējo tradīciju un paražu praktizēšana un popularizēšana" at bounding box center [587, 156] width 258 height 13
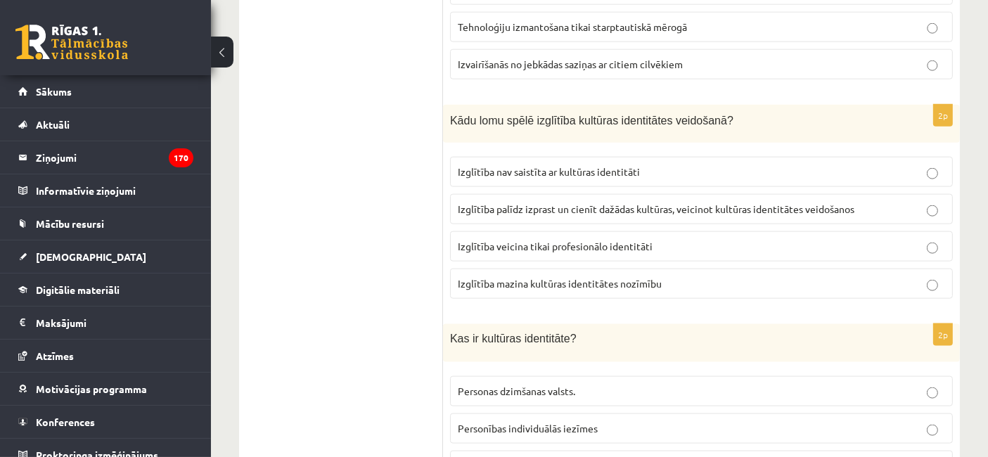
scroll to position [1815, 0]
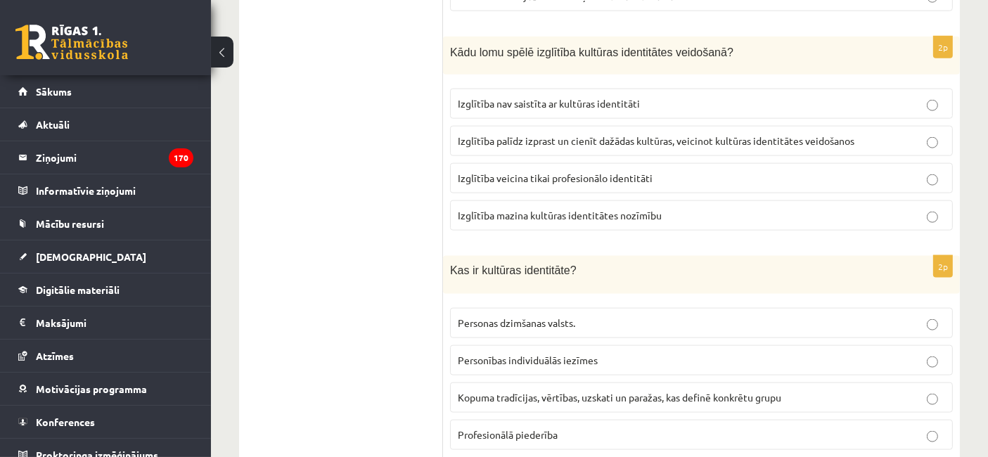
click at [498, 134] on span "Izglītība palīdz izprast un cienīt dažādas kultūras, veicinot kultūras identitā…" at bounding box center [656, 140] width 396 height 13
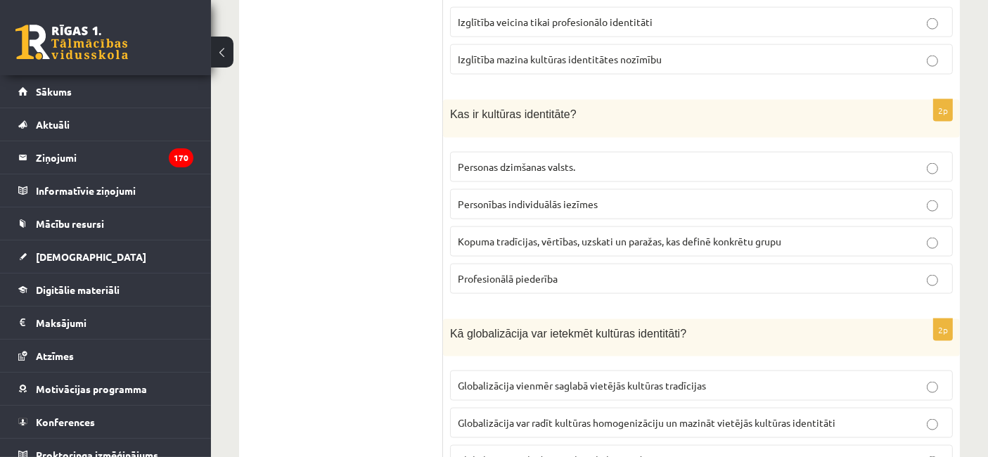
drag, startPoint x: 489, startPoint y: 194, endPoint x: 493, endPoint y: 212, distance: 18.2
click at [491, 205] on fieldset "Personas dzimšanas valsts. Personības individuālās iezīmes Kopuma tradīcijas, v…" at bounding box center [701, 221] width 503 height 153
click at [493, 235] on span "Kopuma tradīcijas, vērtības, uzskati un paražas, kas definē konkrētu grupu" at bounding box center [619, 241] width 323 height 13
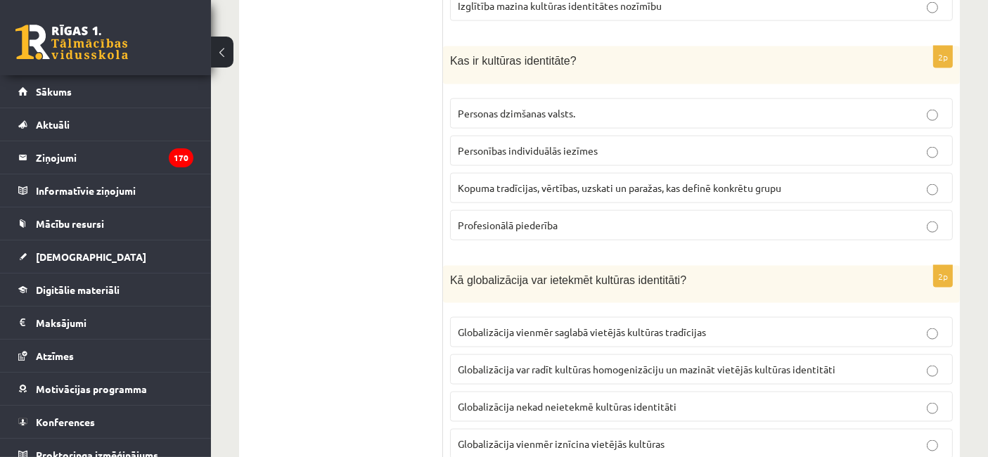
scroll to position [2049, 0]
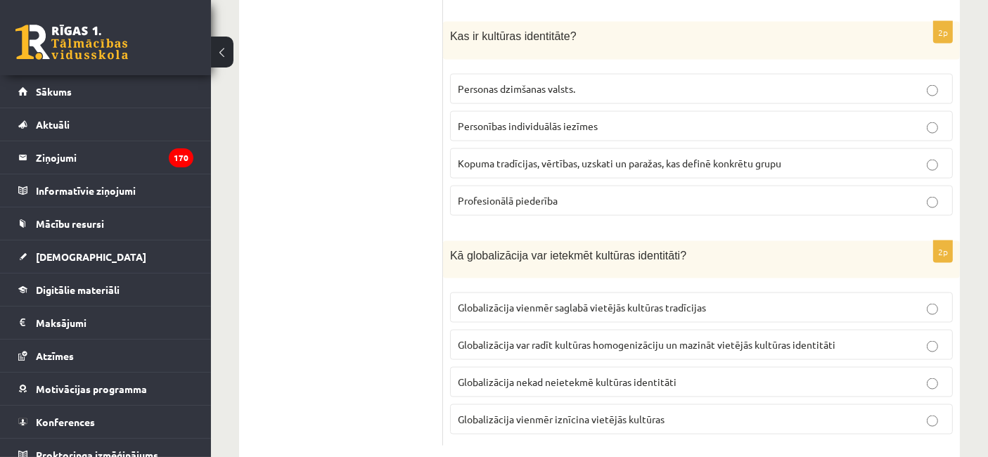
click at [735, 338] on span "Globalizācija var radīt kultūras homogenizāciju un mazināt vietējās kultūras id…" at bounding box center [646, 344] width 377 height 13
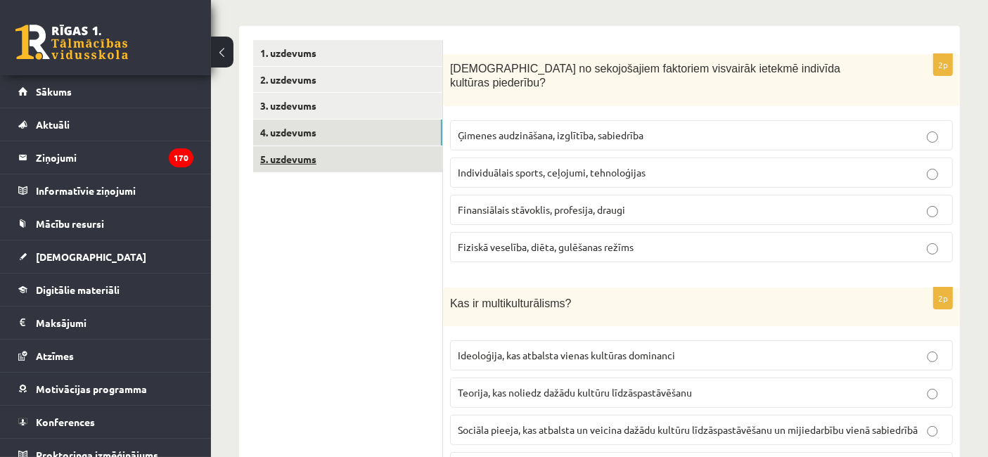
scroll to position [174, 0]
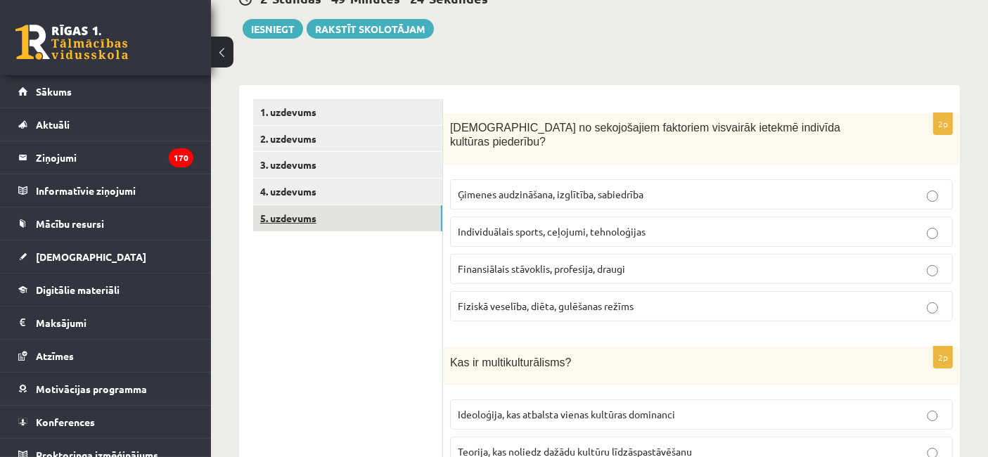
click at [377, 213] on link "5. uzdevums" at bounding box center [347, 218] width 189 height 26
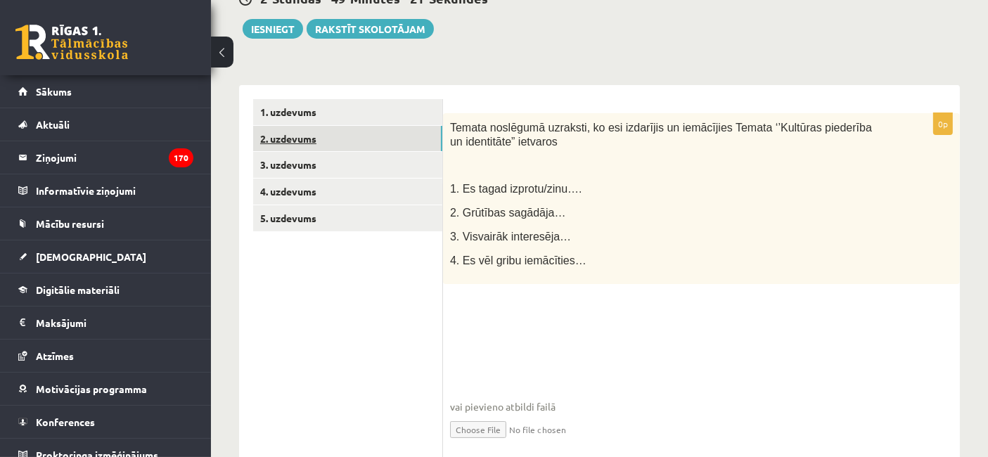
click at [363, 134] on link "2. uzdevums" at bounding box center [347, 139] width 189 height 26
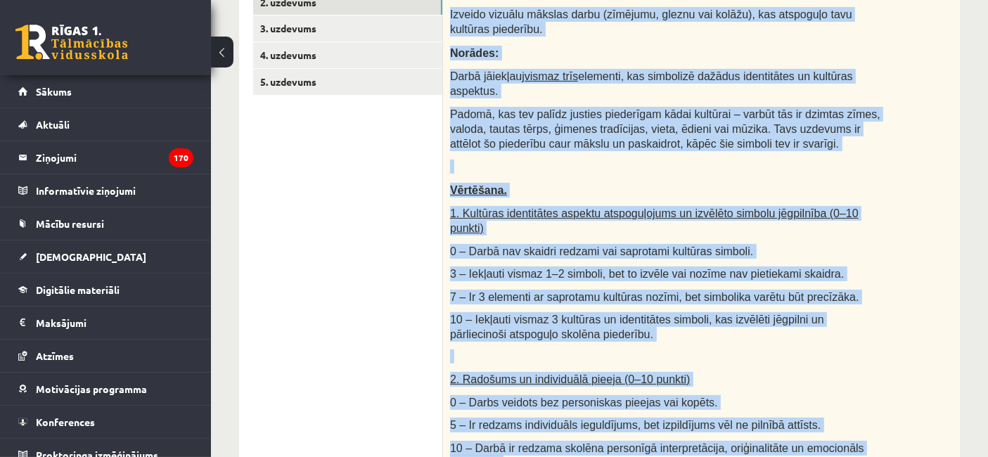
scroll to position [744, 0]
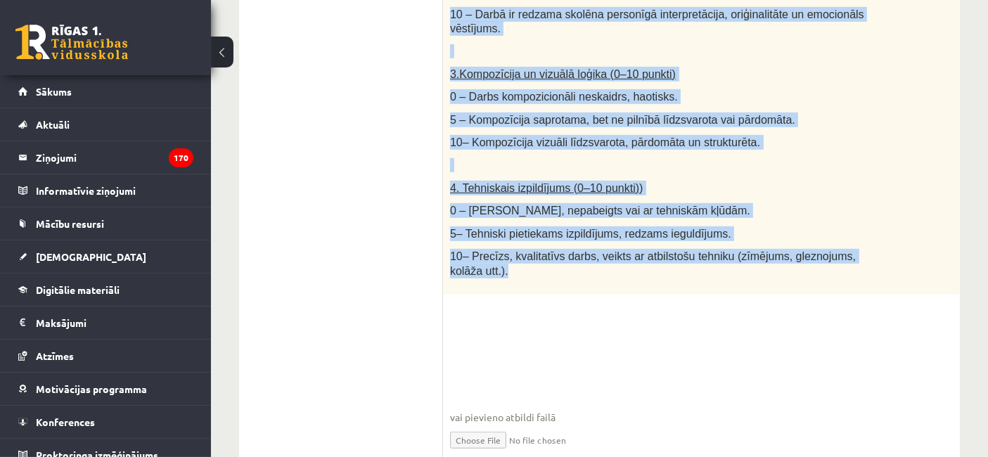
drag, startPoint x: 445, startPoint y: 116, endPoint x: 944, endPoint y: 221, distance: 509.9
copy div "Loremi dolor. Sitamet consect adipisc elits (doeiusmo, tempor inc utlabo), etd …"
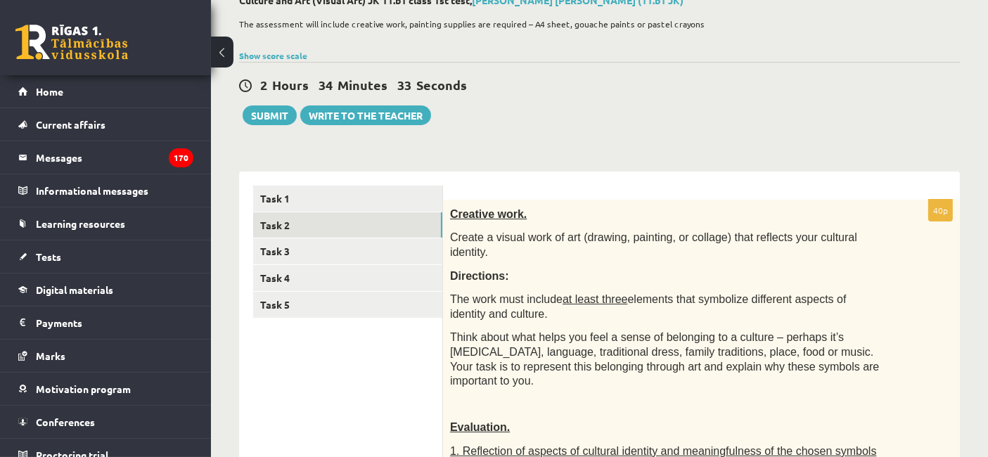
scroll to position [198, 0]
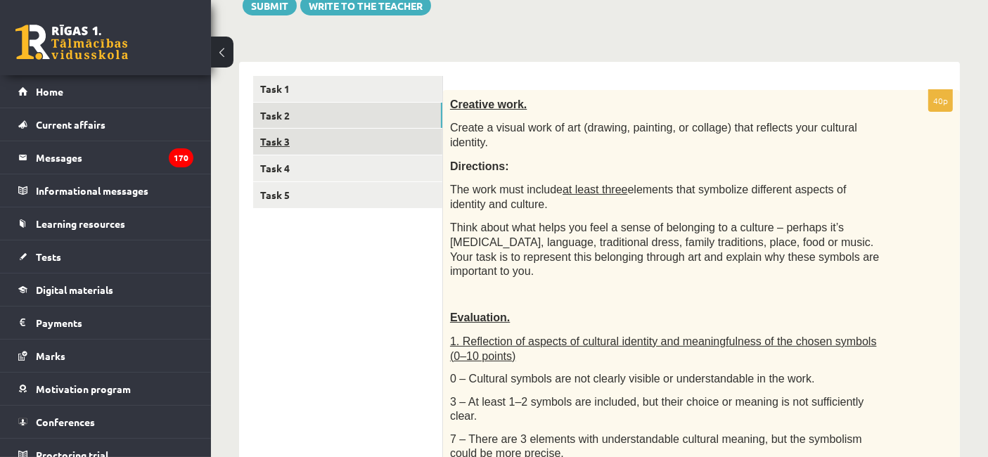
click at [335, 134] on link "Task 3" at bounding box center [347, 142] width 189 height 26
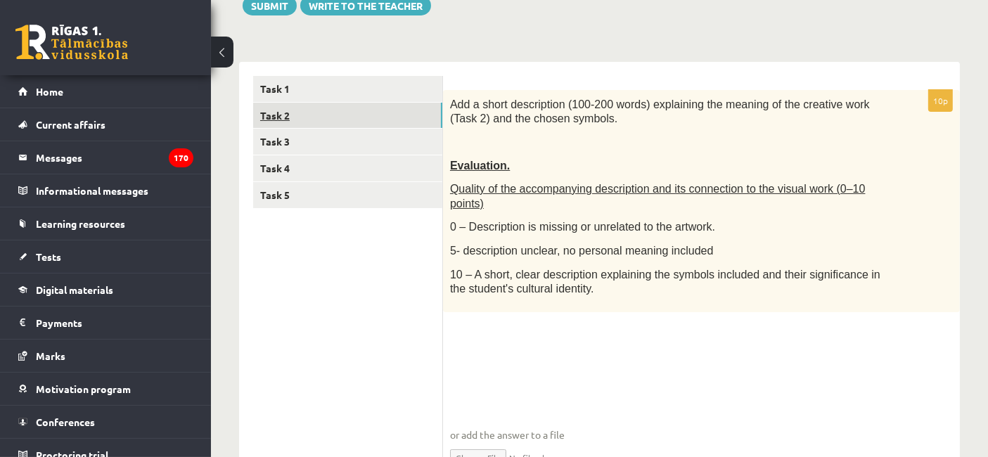
click at [344, 124] on link "Task 2" at bounding box center [347, 116] width 189 height 26
